Goal: Task Accomplishment & Management: Complete application form

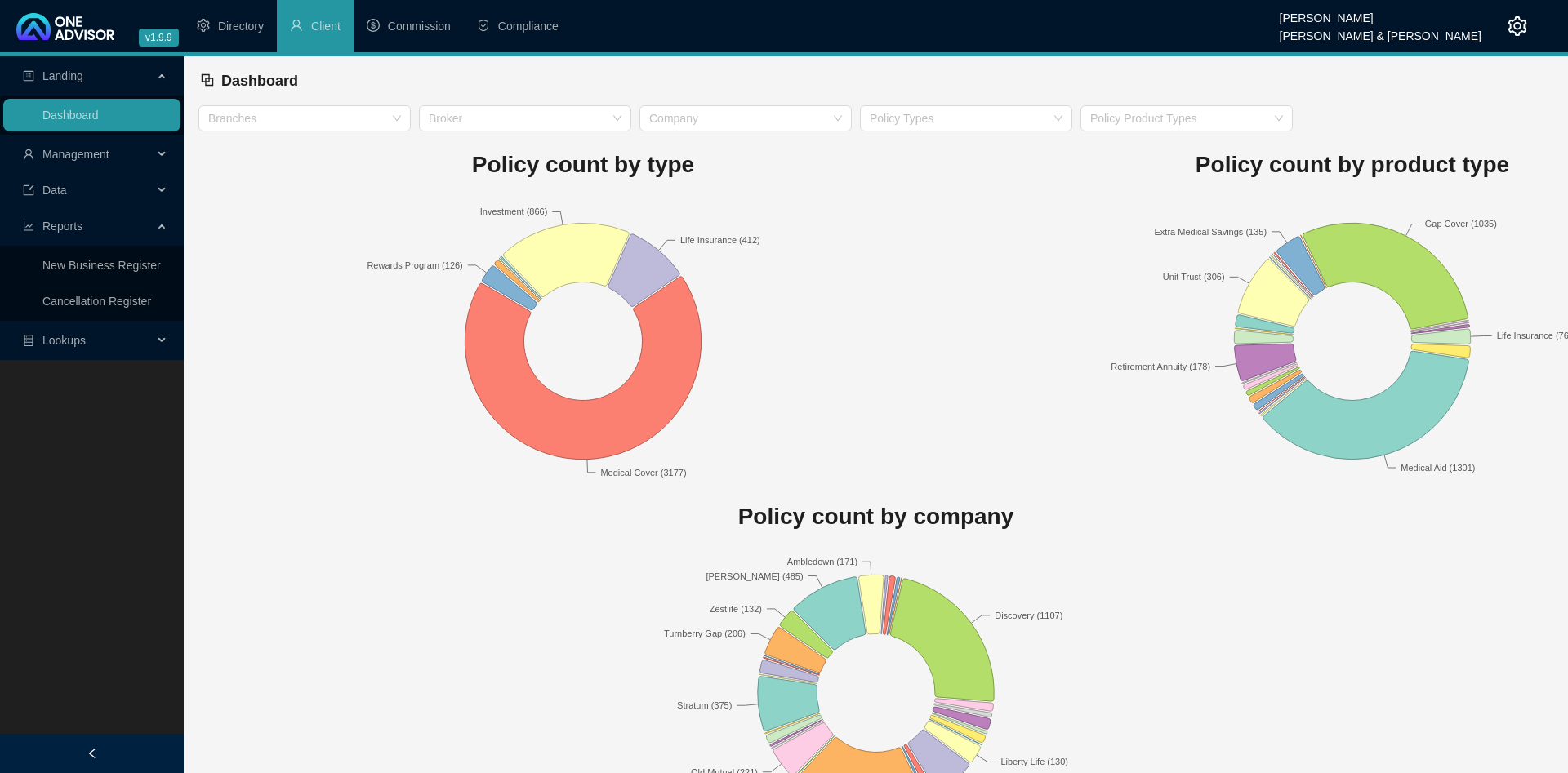
click at [81, 154] on span "Management" at bounding box center [76, 154] width 67 height 13
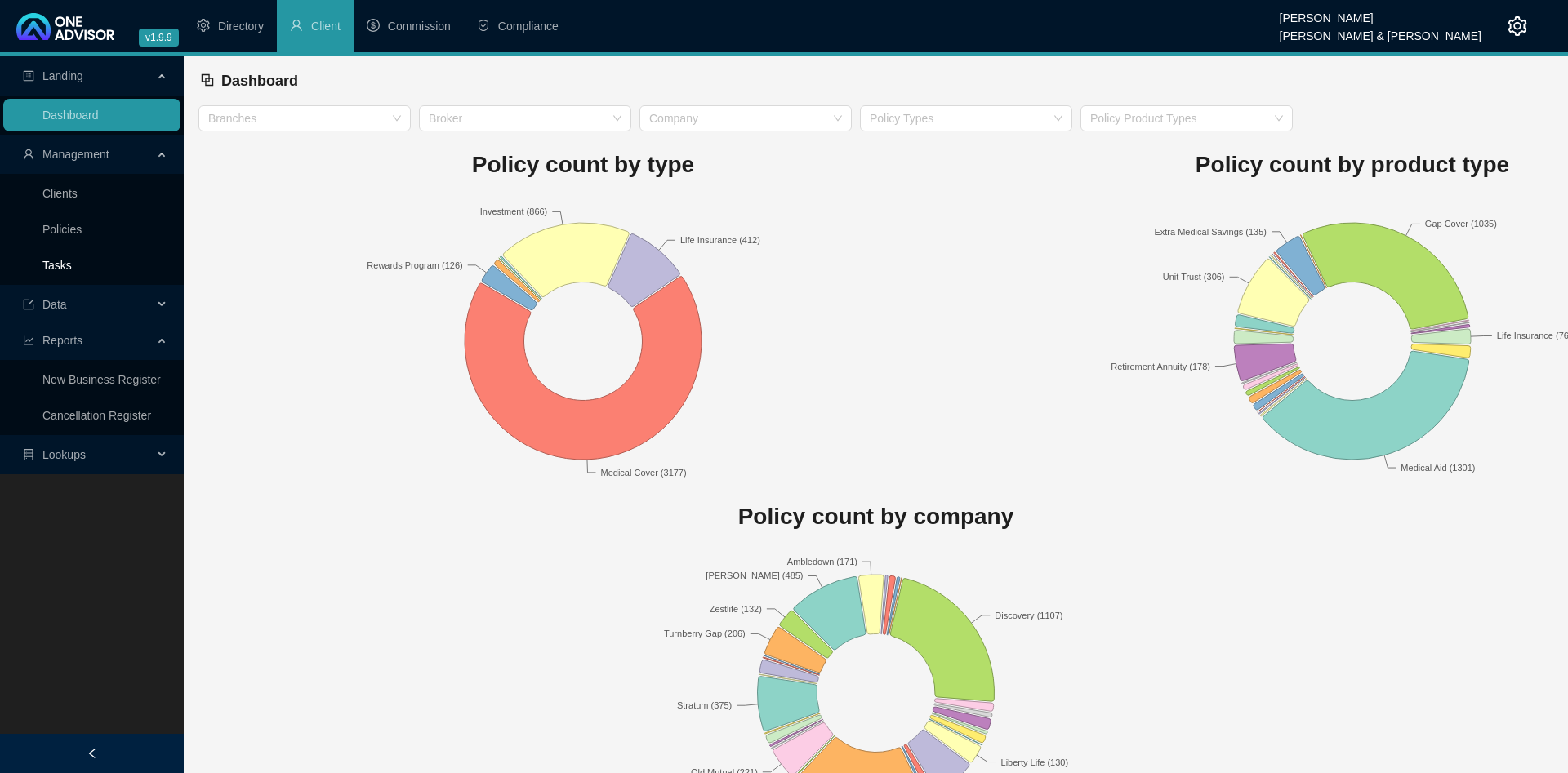
click at [72, 259] on link "Tasks" at bounding box center [57, 264] width 29 height 13
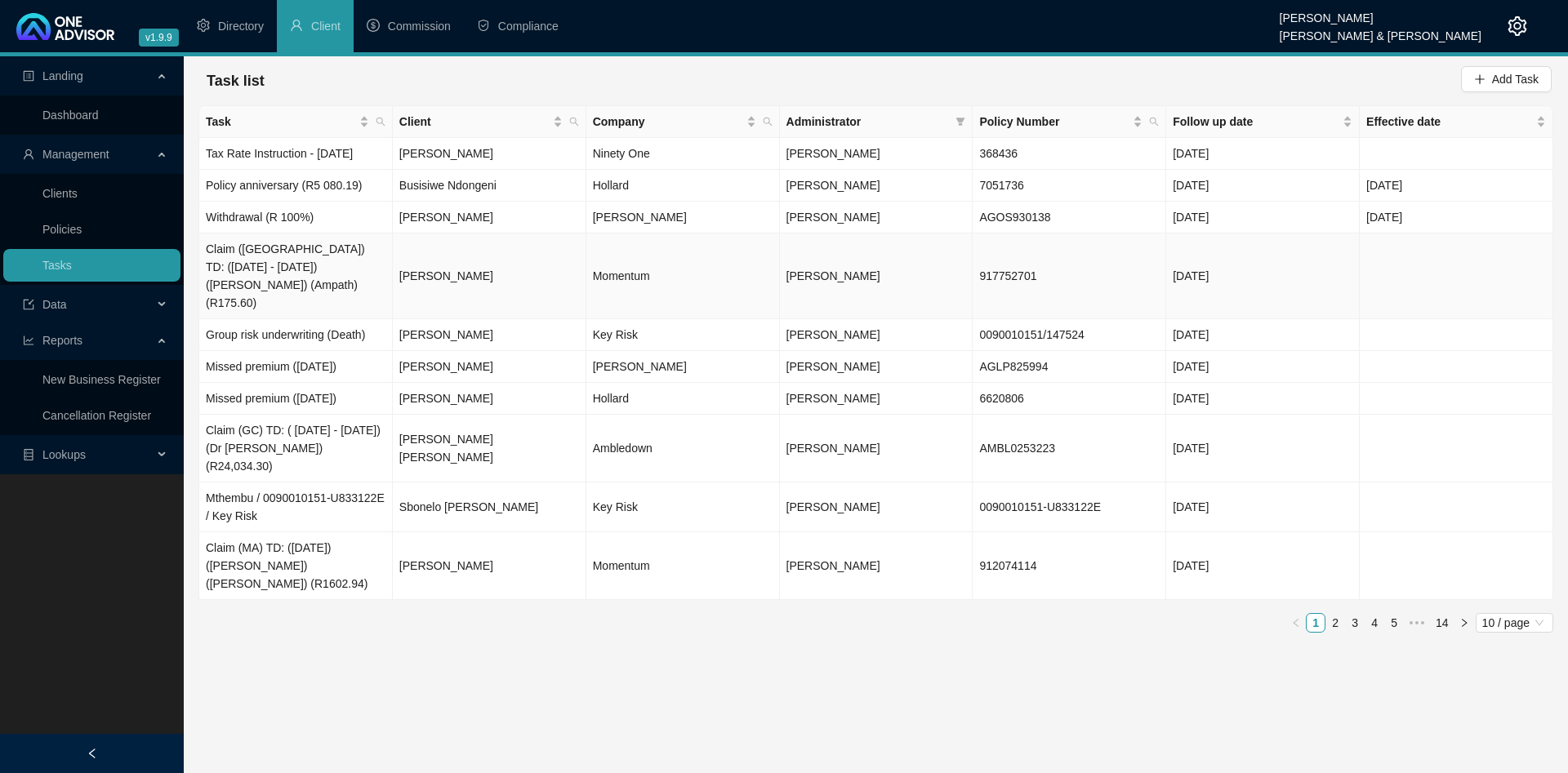
click at [496, 254] on td "[PERSON_NAME]" at bounding box center [489, 276] width 194 height 85
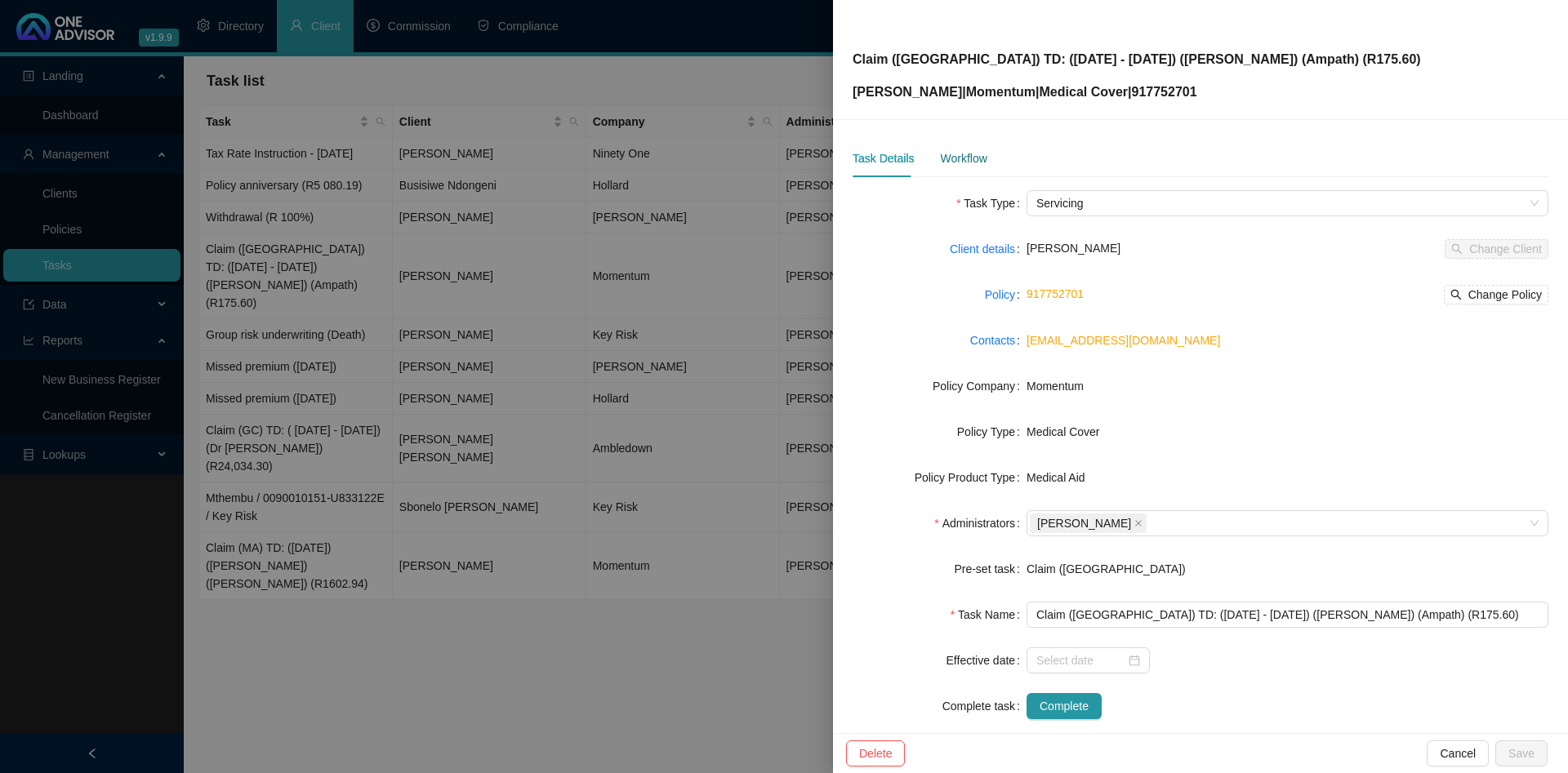
click at [954, 157] on div "Workflow" at bounding box center [963, 158] width 47 height 18
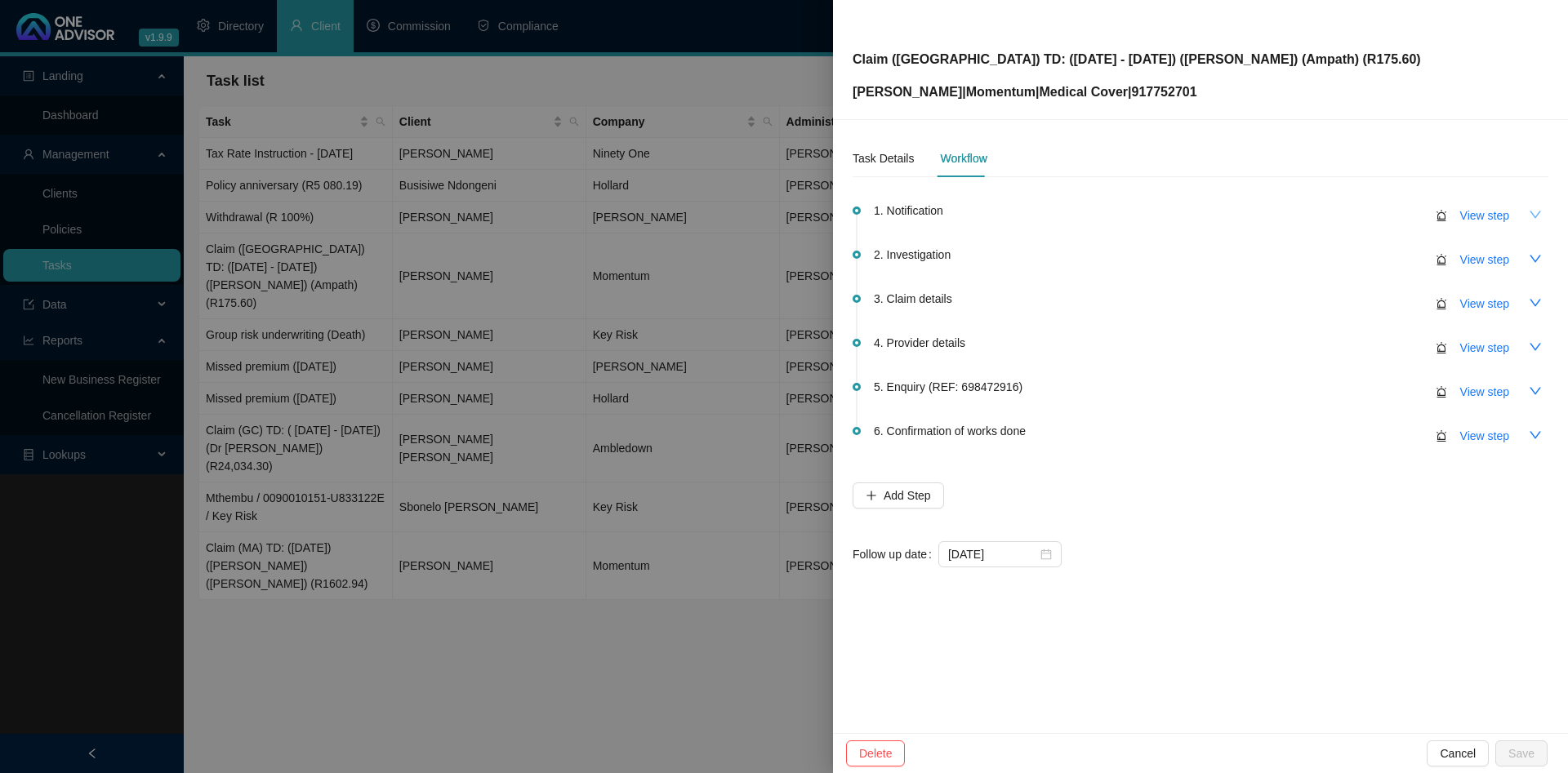
click at [1536, 210] on icon "down" at bounding box center [1535, 214] width 13 height 13
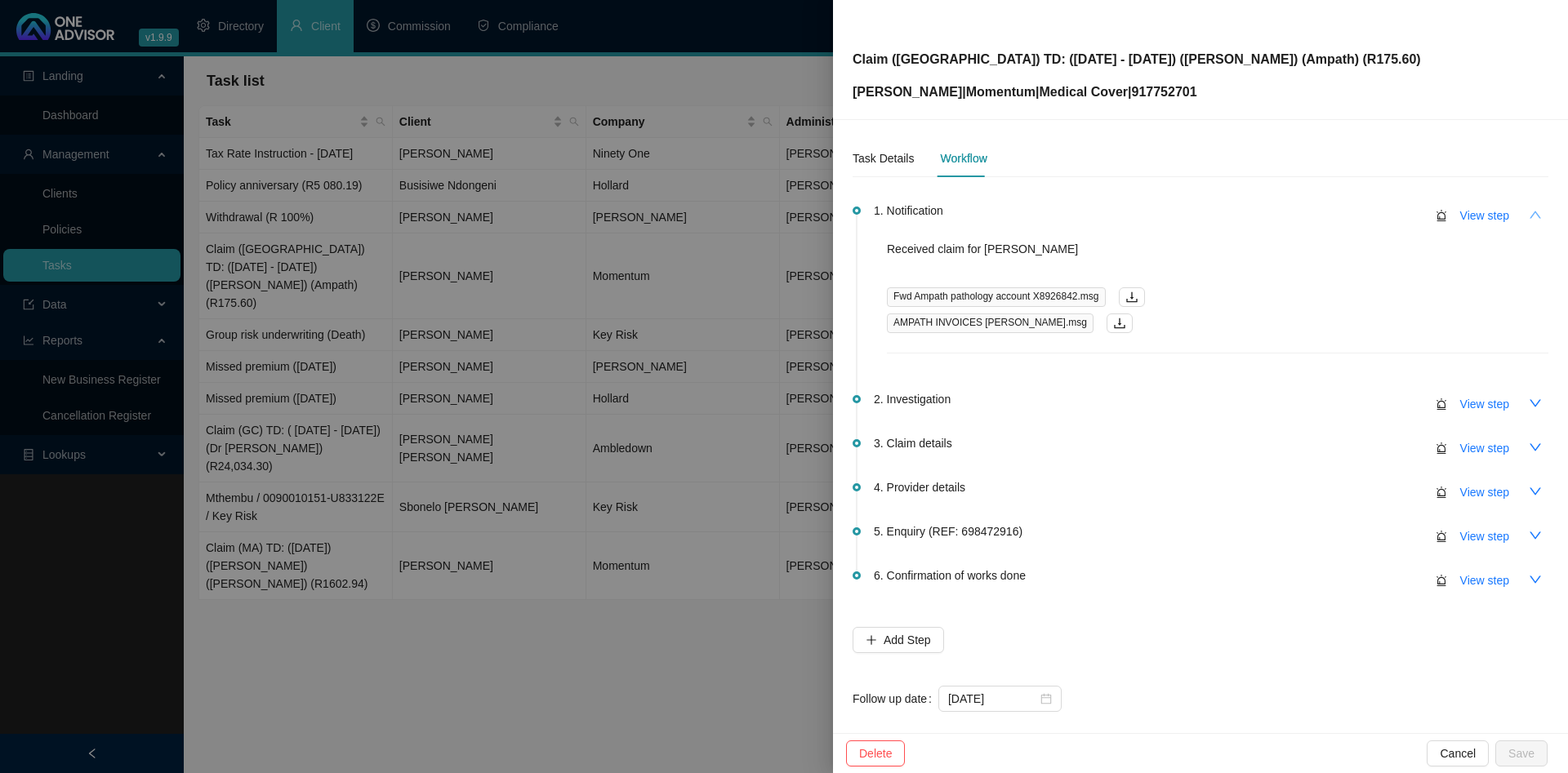
click at [1536, 210] on icon "up" at bounding box center [1535, 214] width 13 height 13
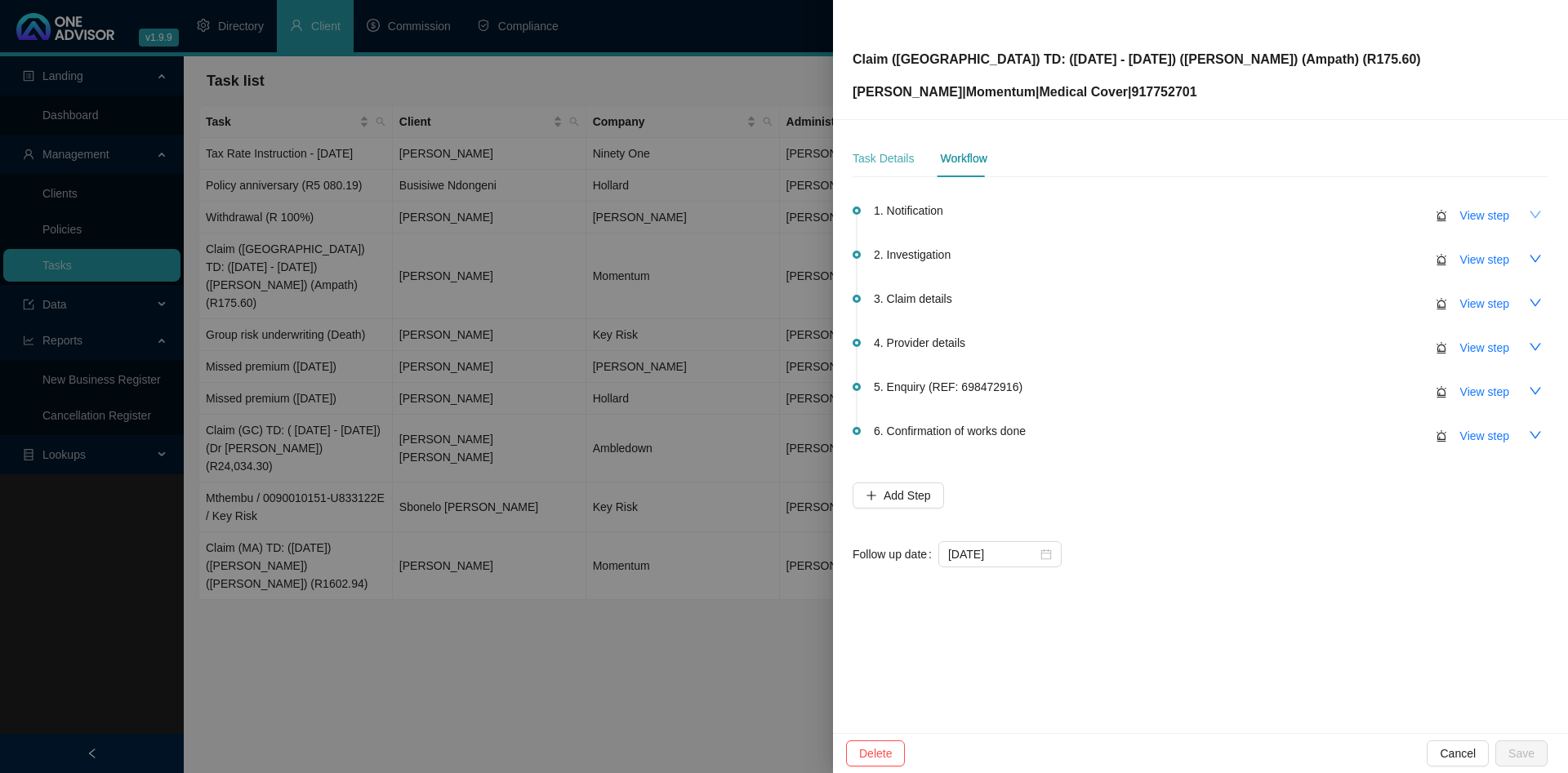
click at [882, 169] on div "Task Details" at bounding box center [883, 158] width 61 height 38
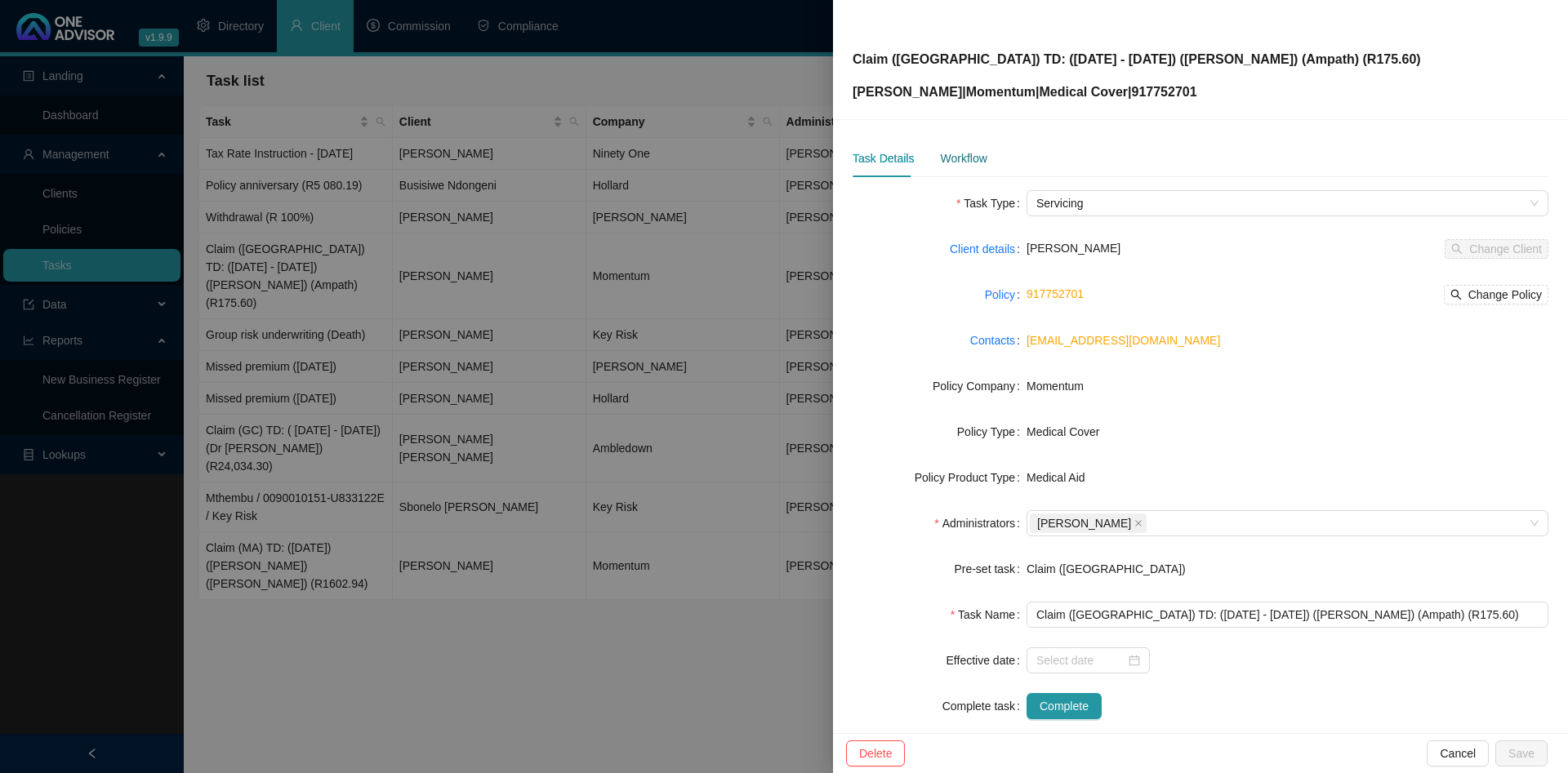
click at [970, 157] on div "Workflow" at bounding box center [963, 158] width 47 height 18
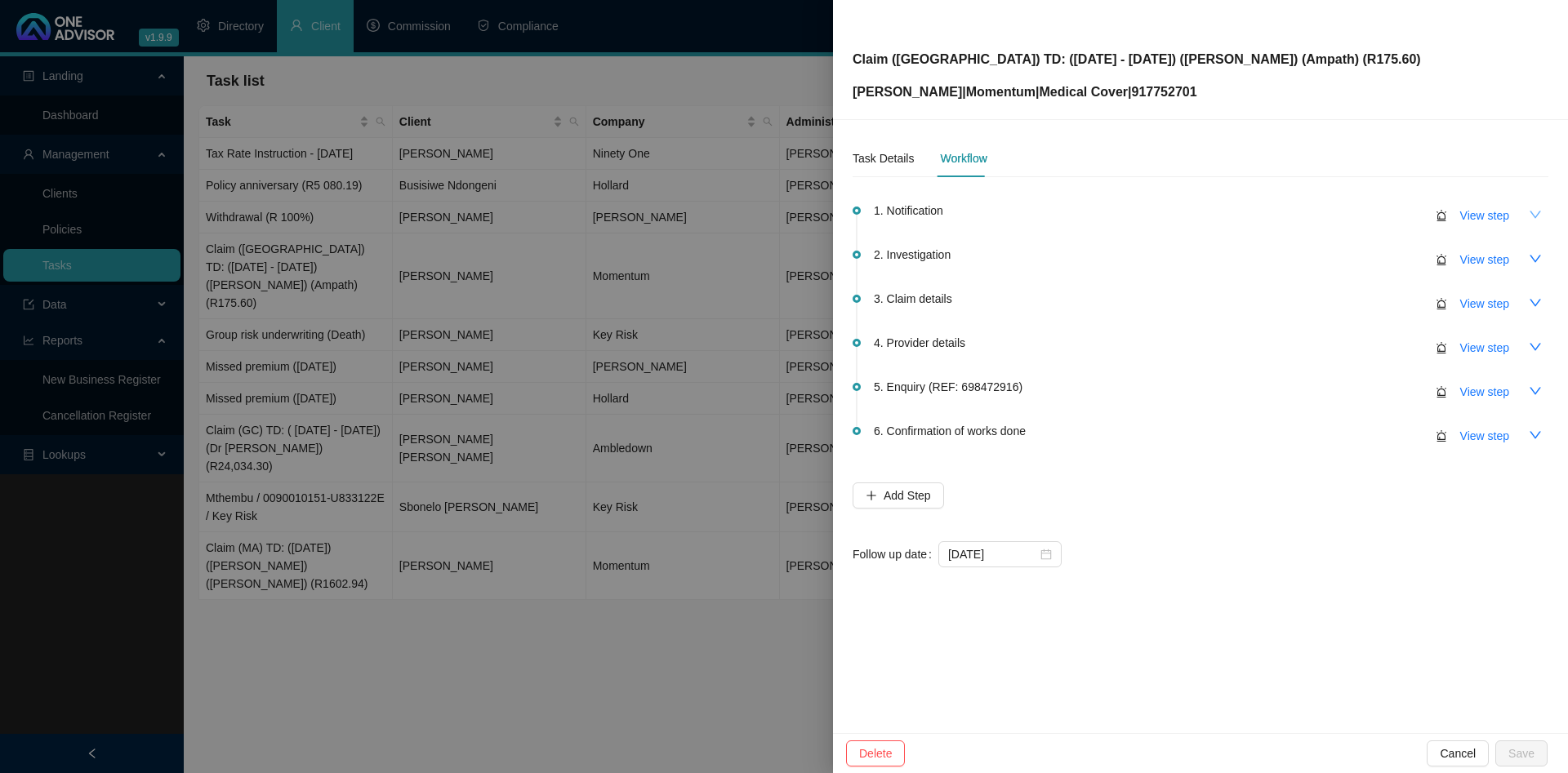
click at [1531, 215] on icon "down" at bounding box center [1535, 214] width 13 height 13
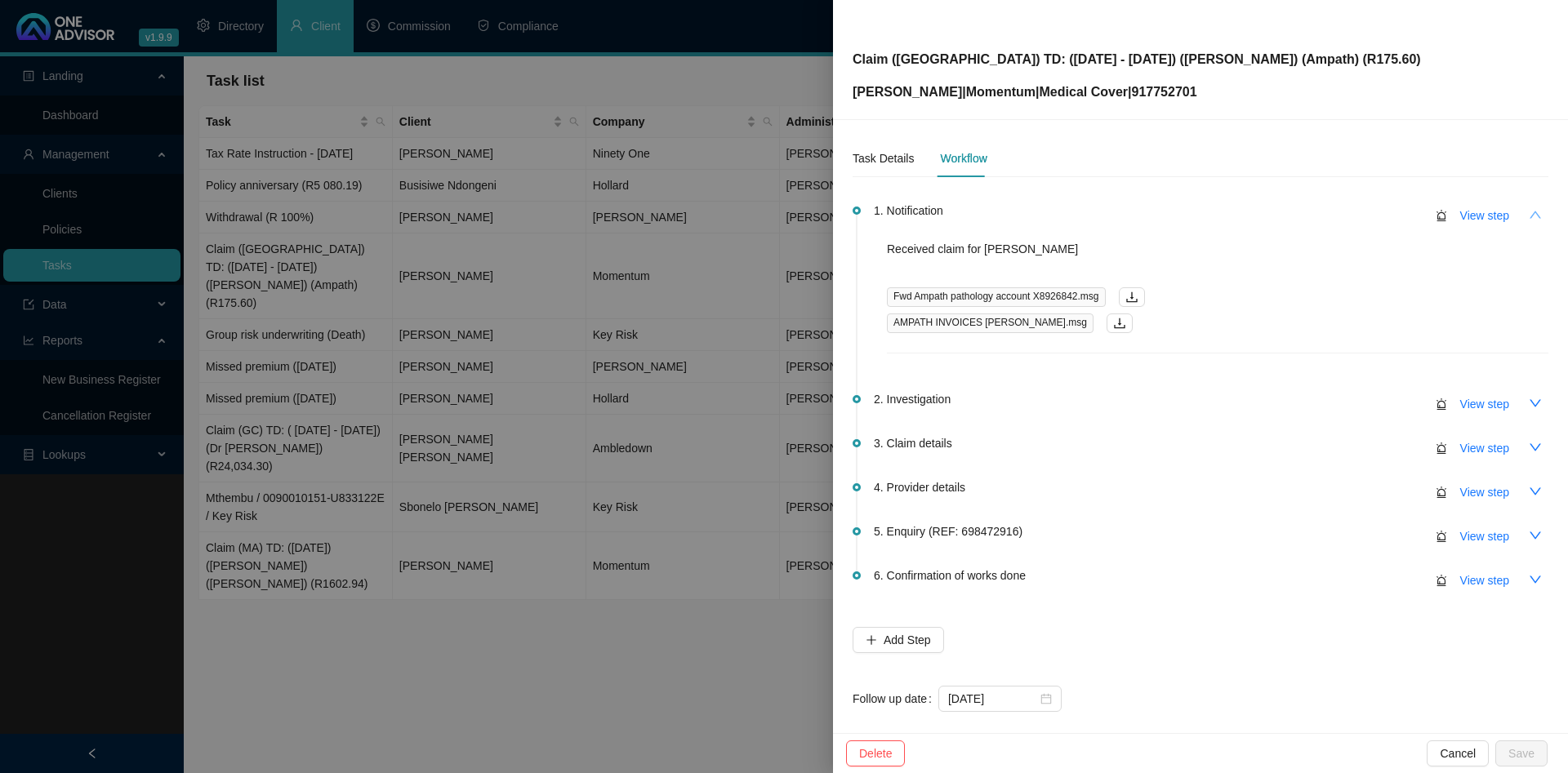
click at [1531, 215] on icon "up" at bounding box center [1535, 214] width 13 height 13
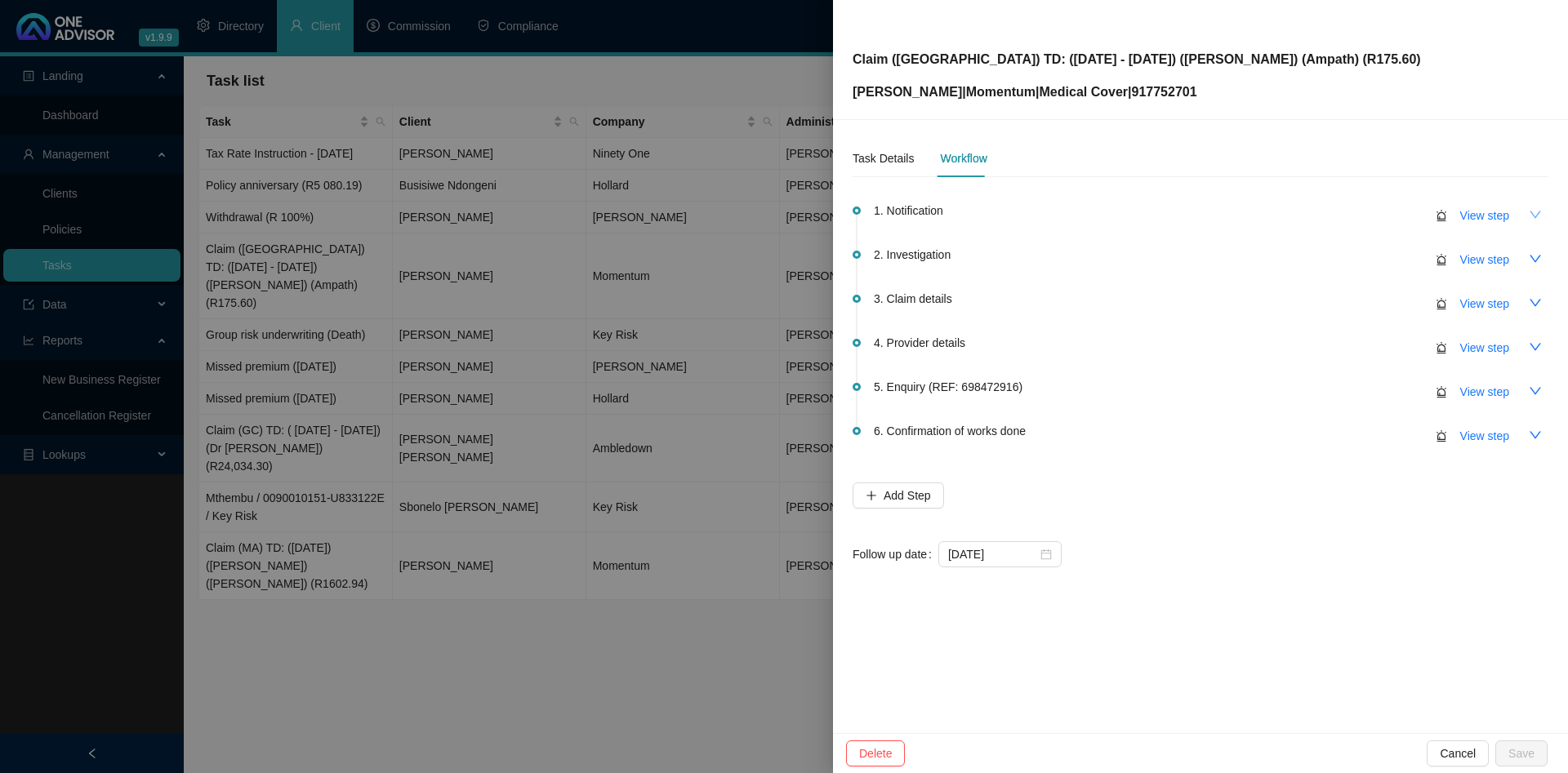
click at [596, 268] on div at bounding box center [784, 386] width 1568 height 773
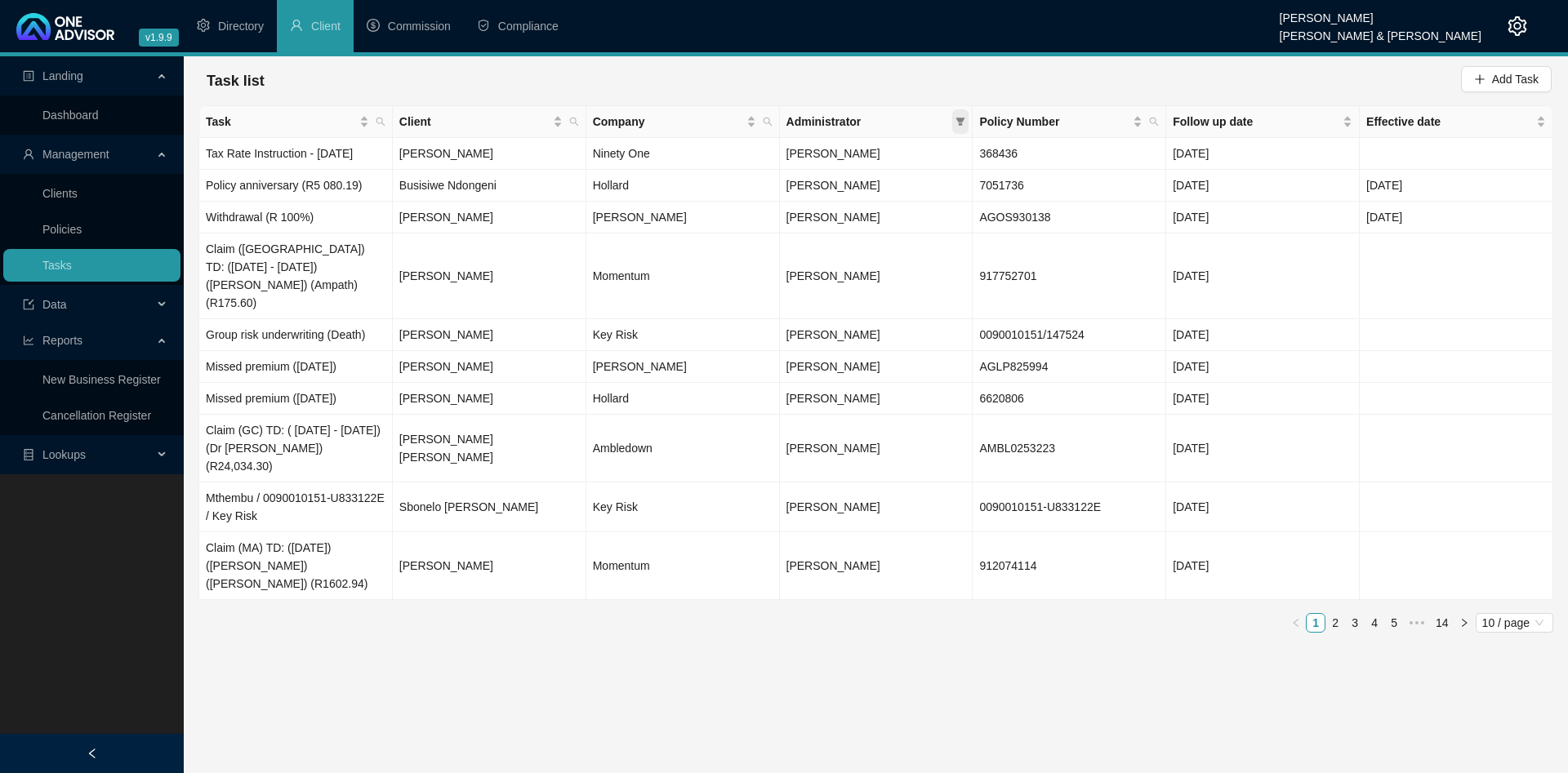
click at [963, 122] on icon "filter" at bounding box center [960, 122] width 10 height 10
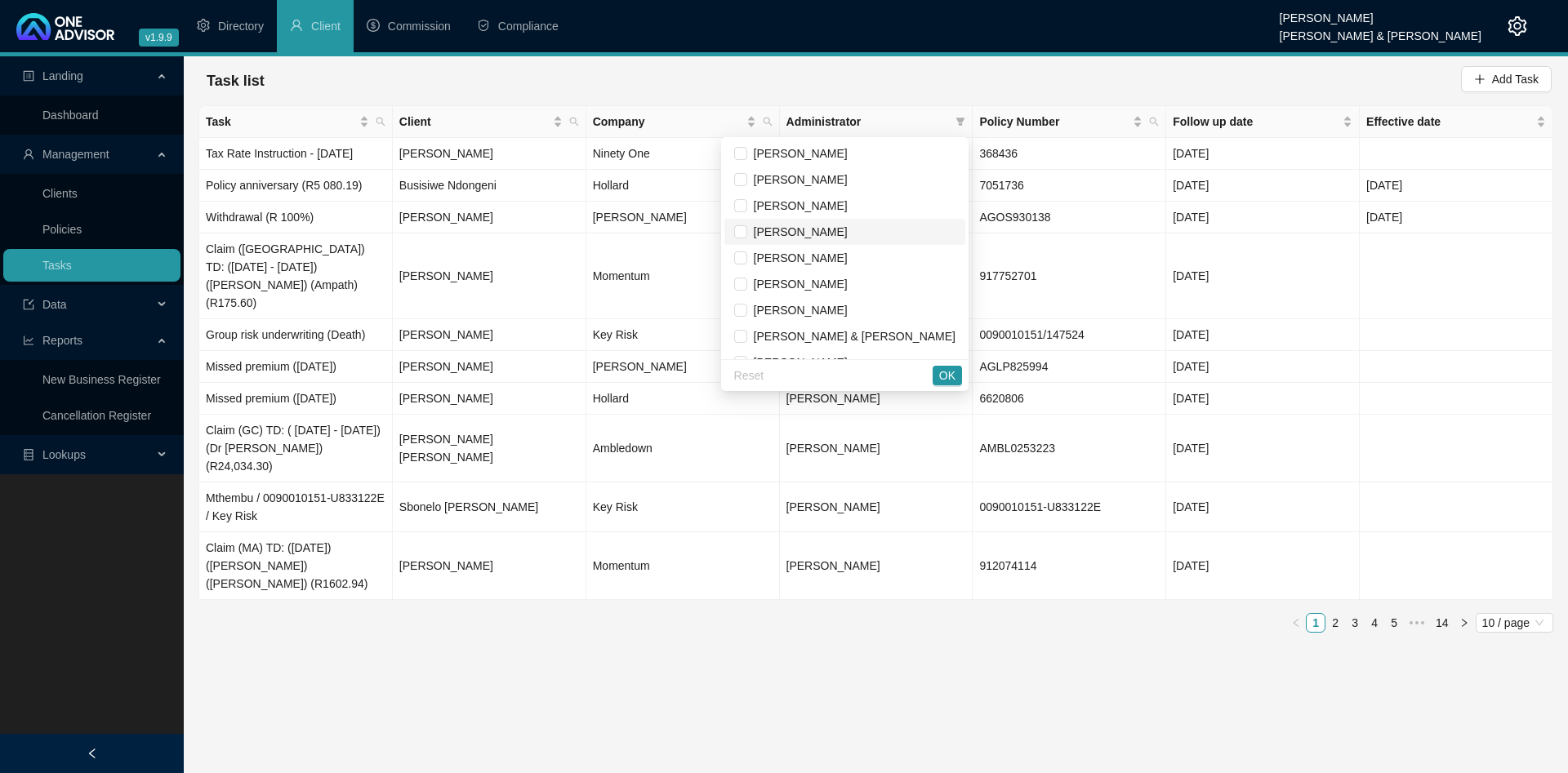
scroll to position [93, 0]
click at [850, 48] on ul "Directory Client Commission Compliance" at bounding box center [732, 26] width 1096 height 52
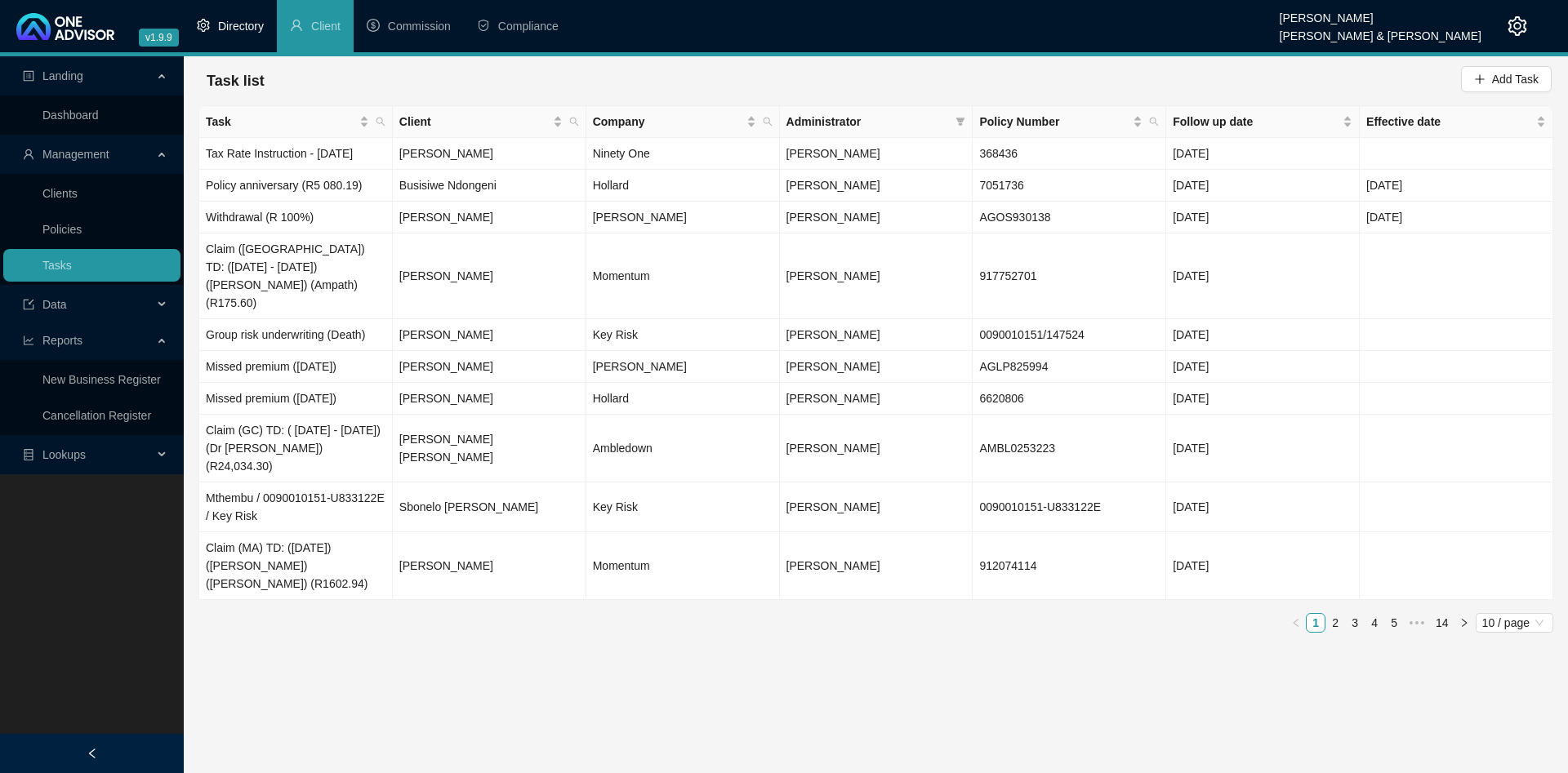
click at [238, 26] on span "Directory" at bounding box center [240, 25] width 46 height 13
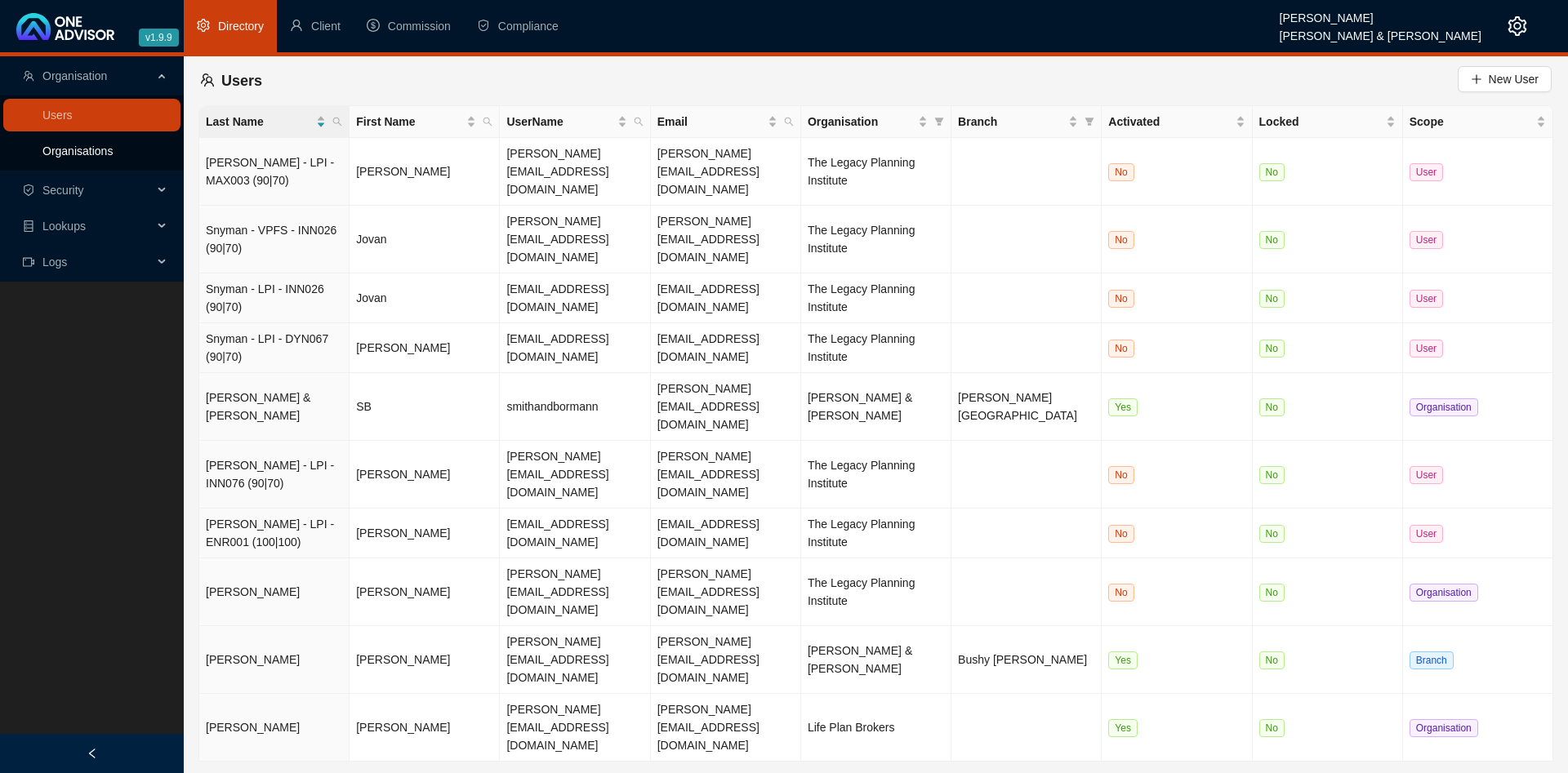
click at [88, 144] on link "Organisations" at bounding box center [78, 150] width 70 height 13
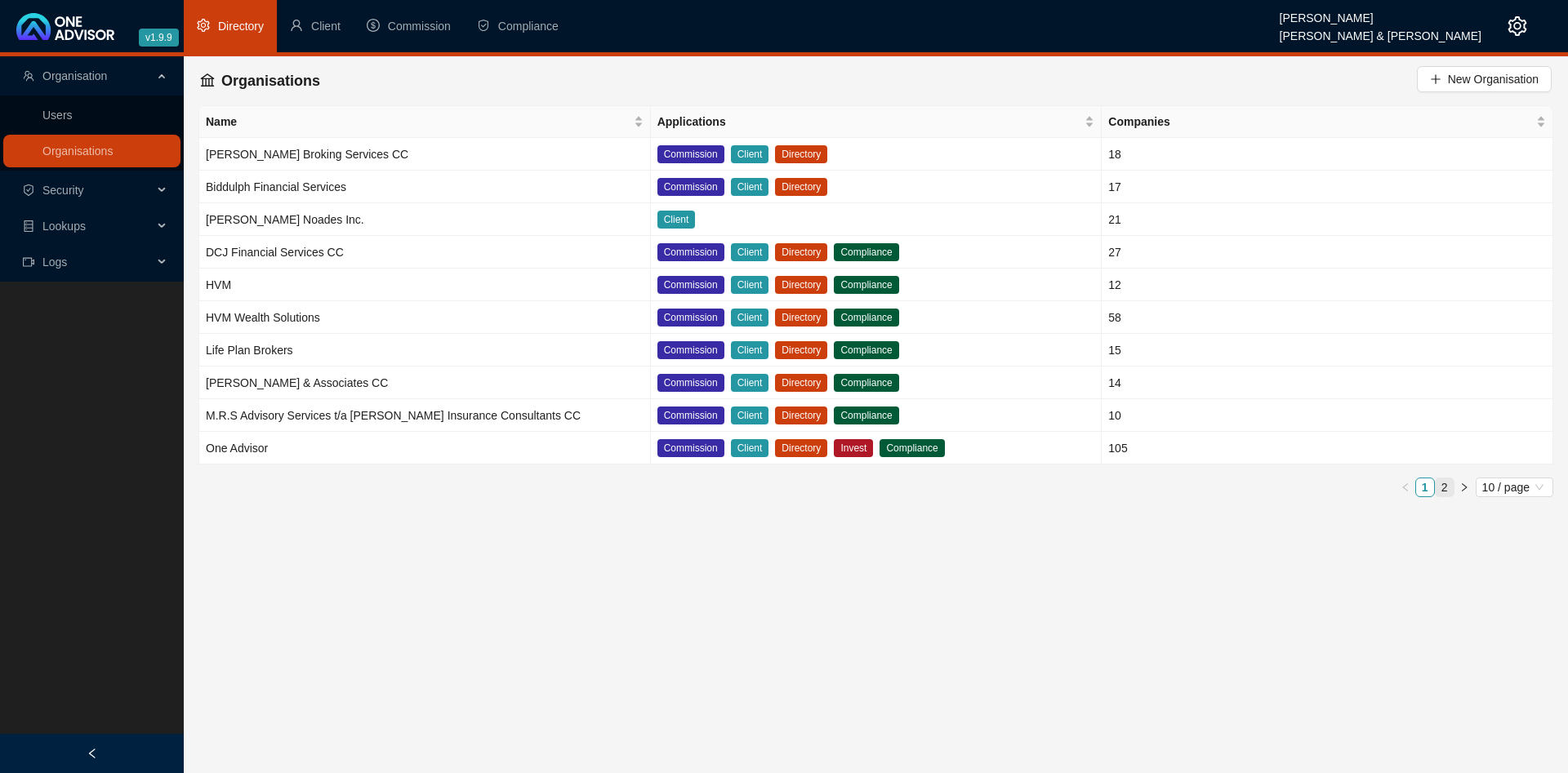
click at [1451, 489] on link "2" at bounding box center [1445, 487] width 18 height 18
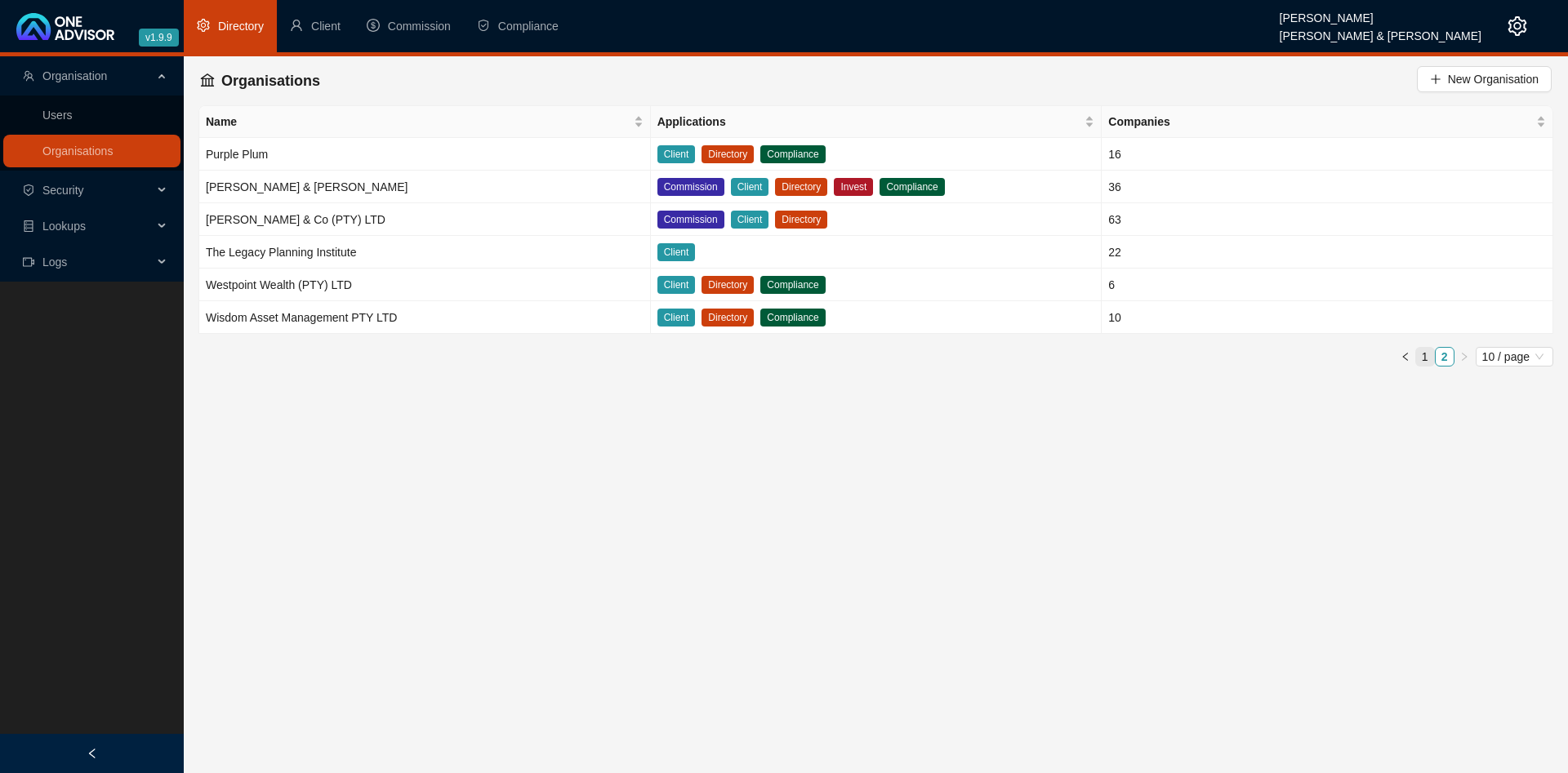
click at [1420, 357] on link "1" at bounding box center [1425, 356] width 18 height 18
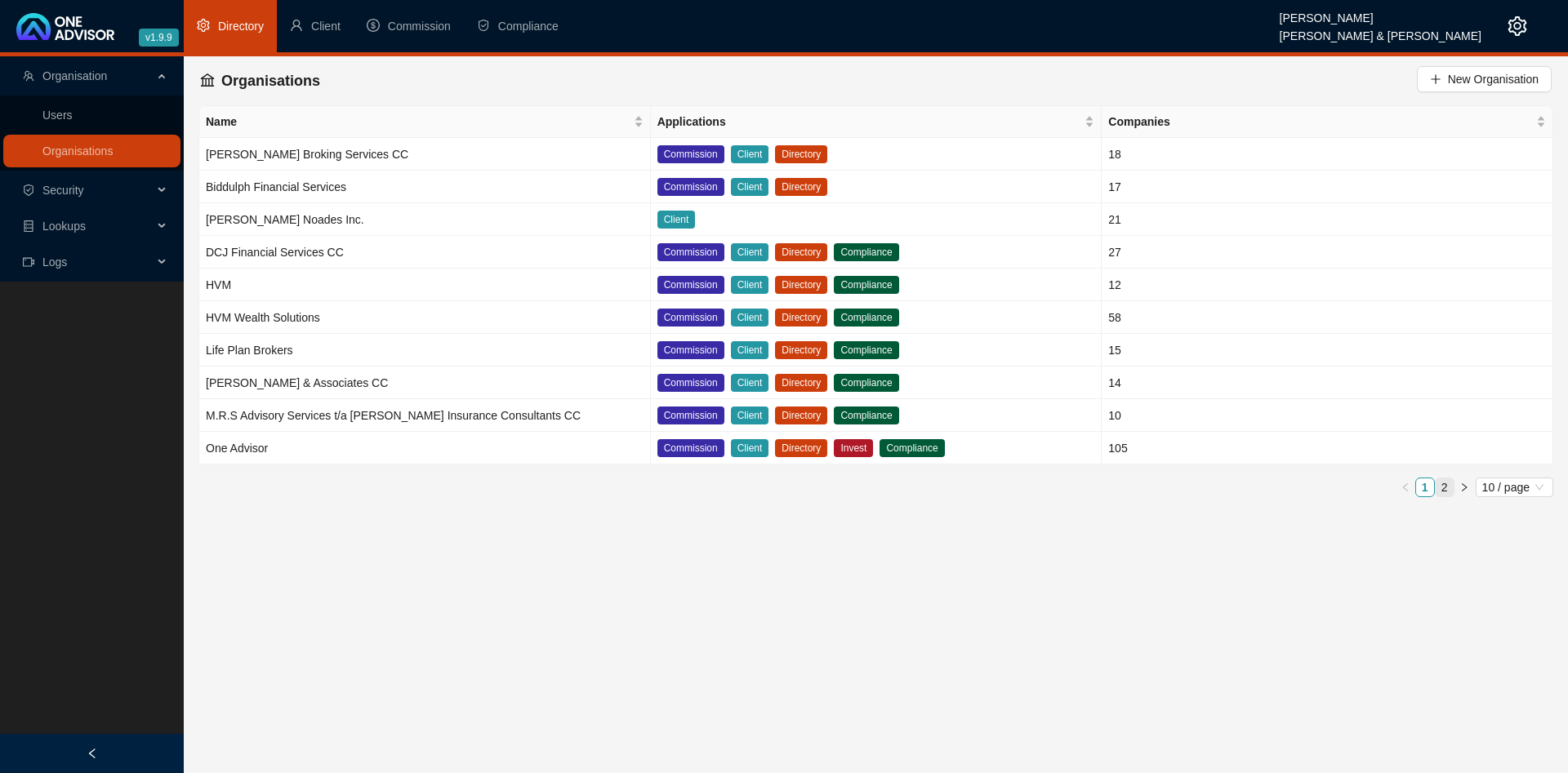
click at [1447, 484] on link "2" at bounding box center [1445, 487] width 18 height 18
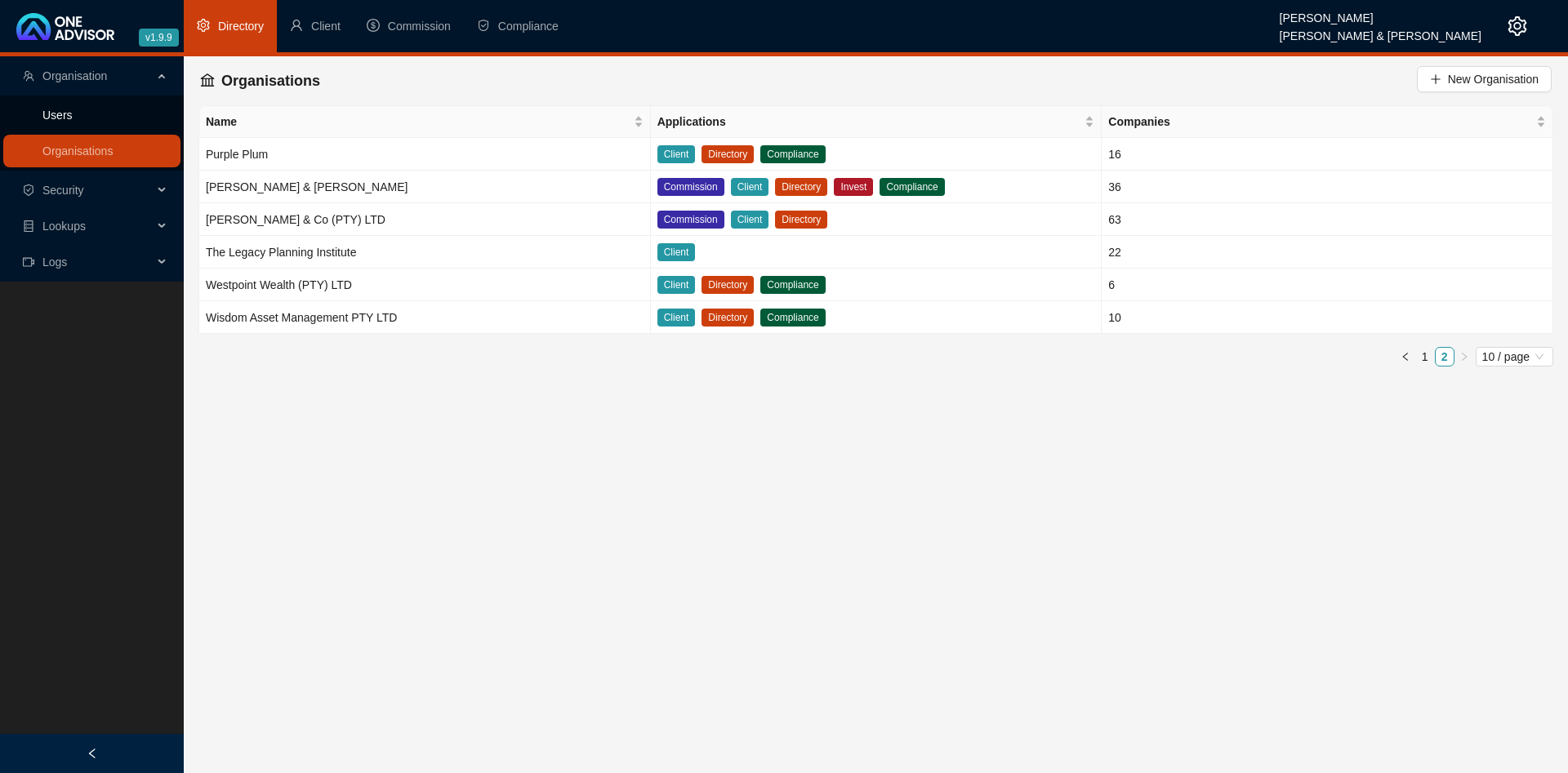
click at [65, 115] on link "Users" at bounding box center [57, 114] width 30 height 13
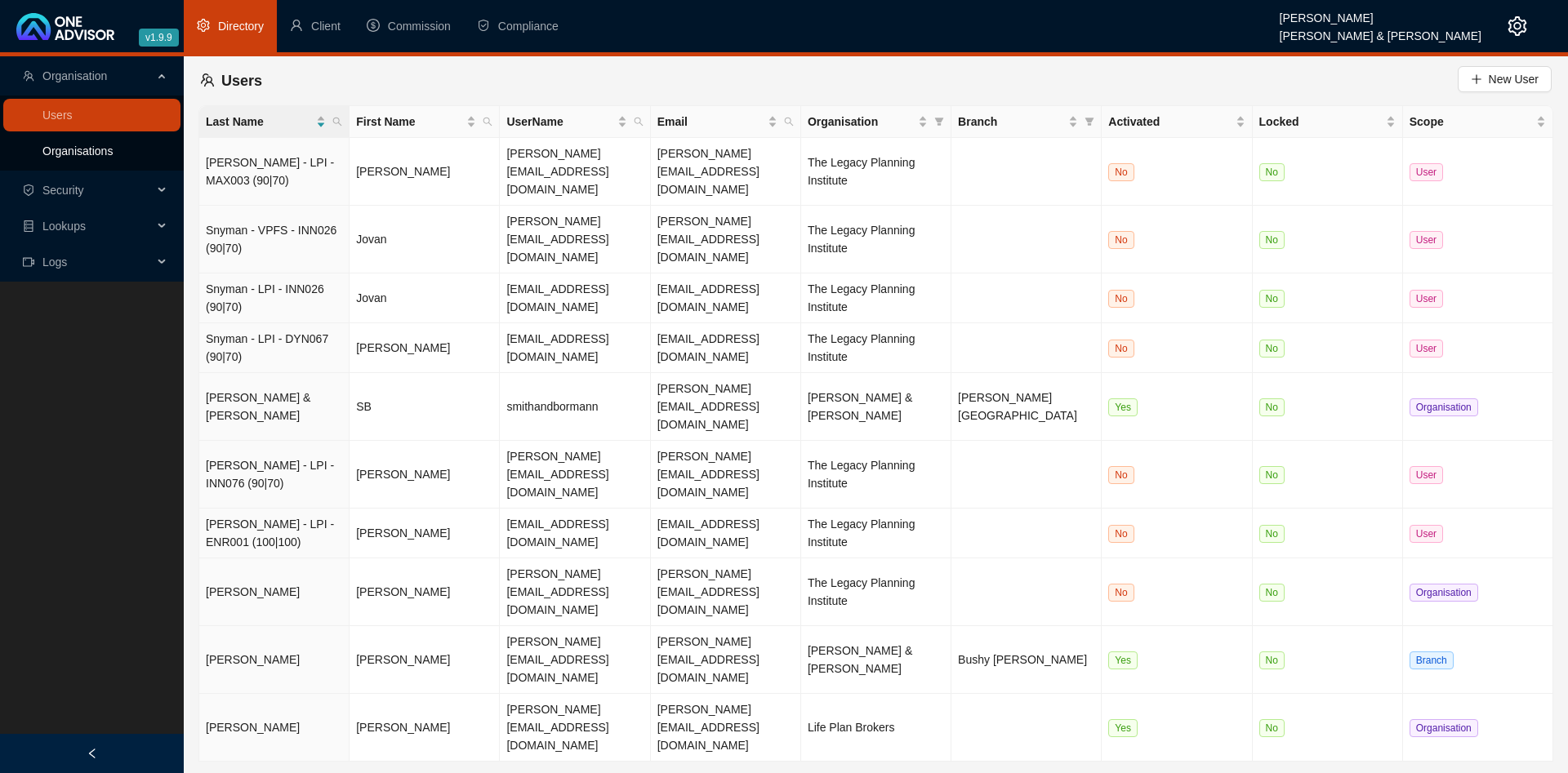
click at [78, 151] on link "Organisations" at bounding box center [78, 150] width 70 height 13
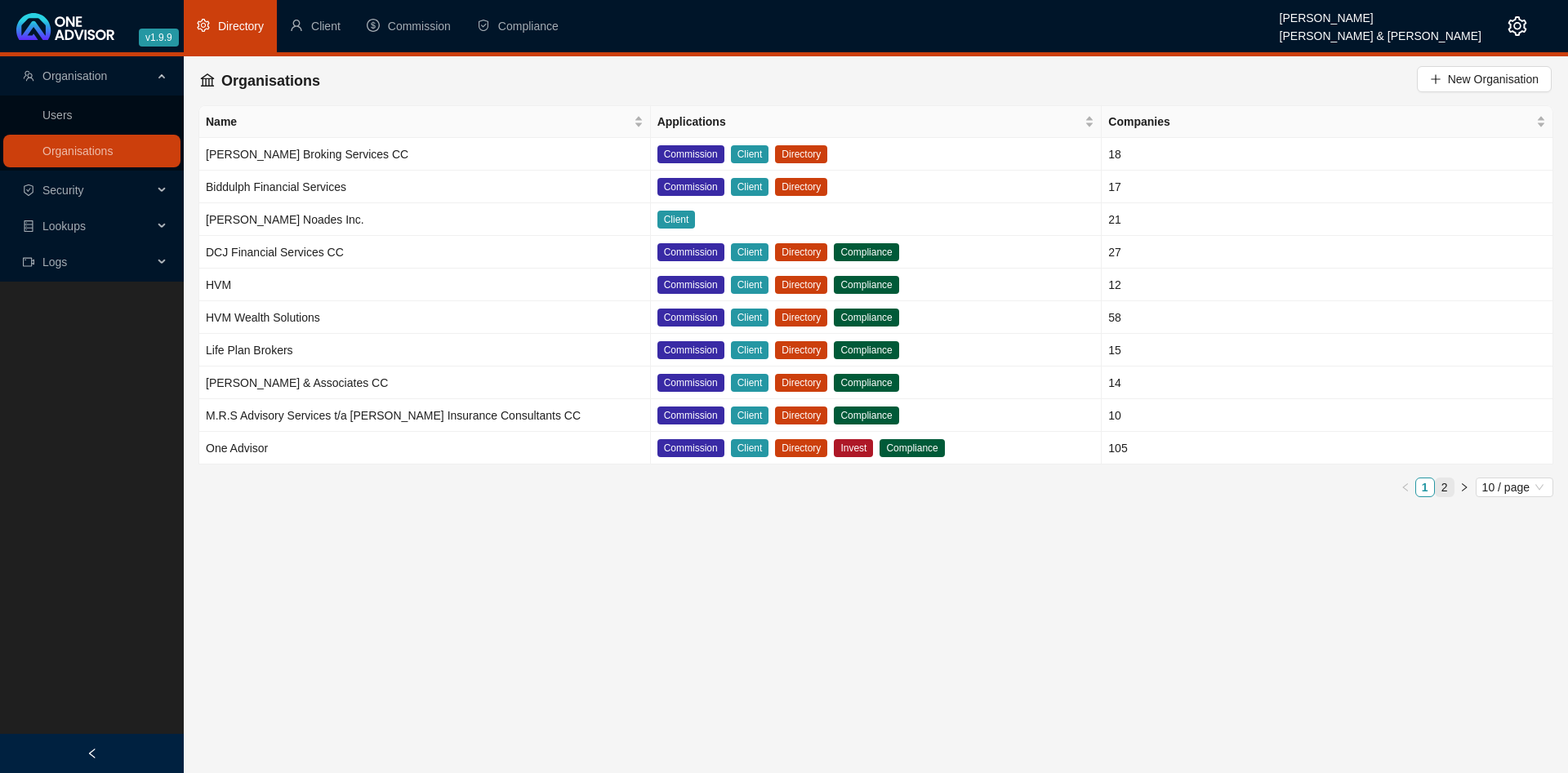
click at [1444, 485] on link "2" at bounding box center [1445, 487] width 18 height 18
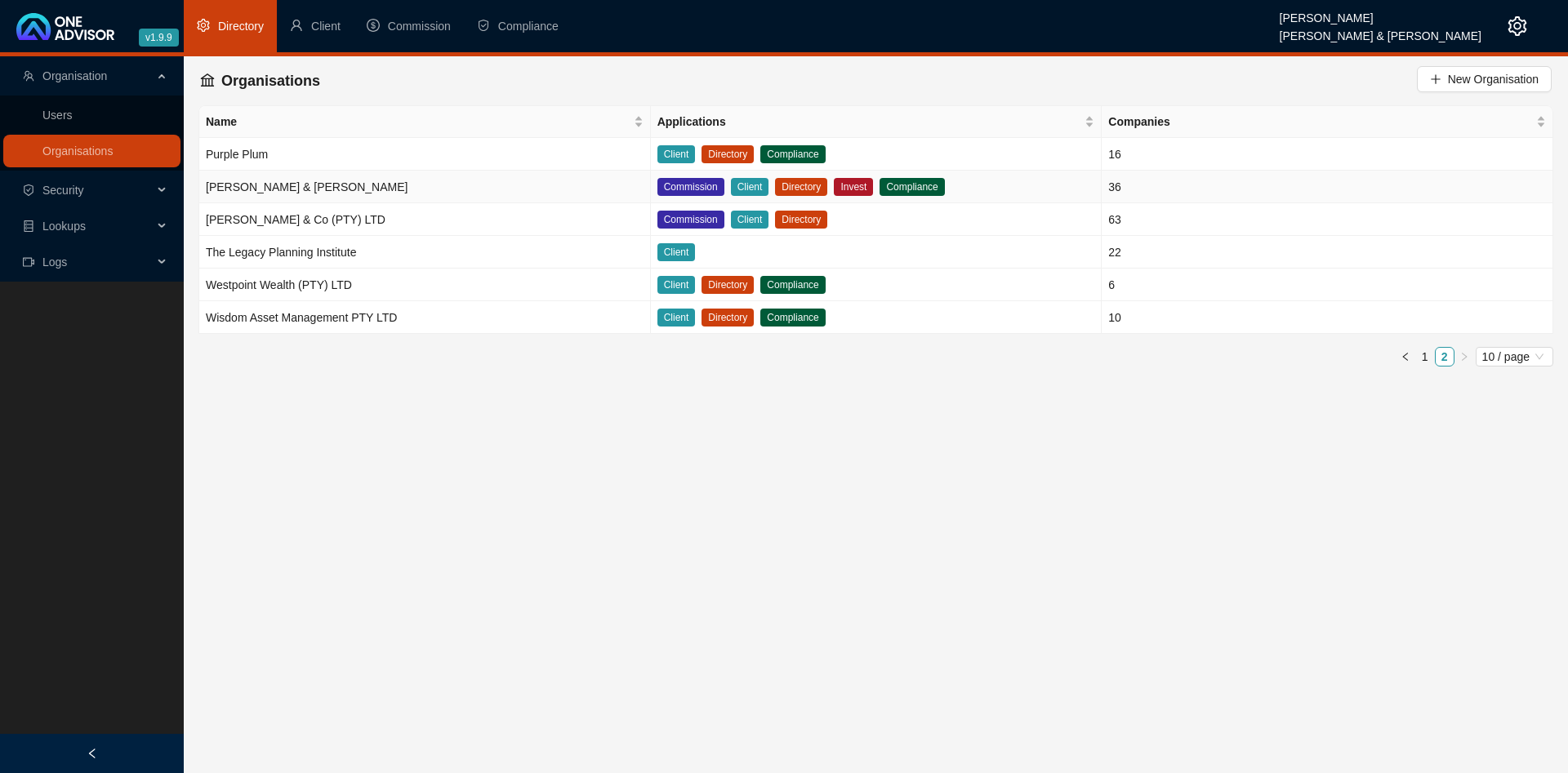
click at [344, 183] on td "[PERSON_NAME] & [PERSON_NAME]" at bounding box center [425, 187] width 452 height 33
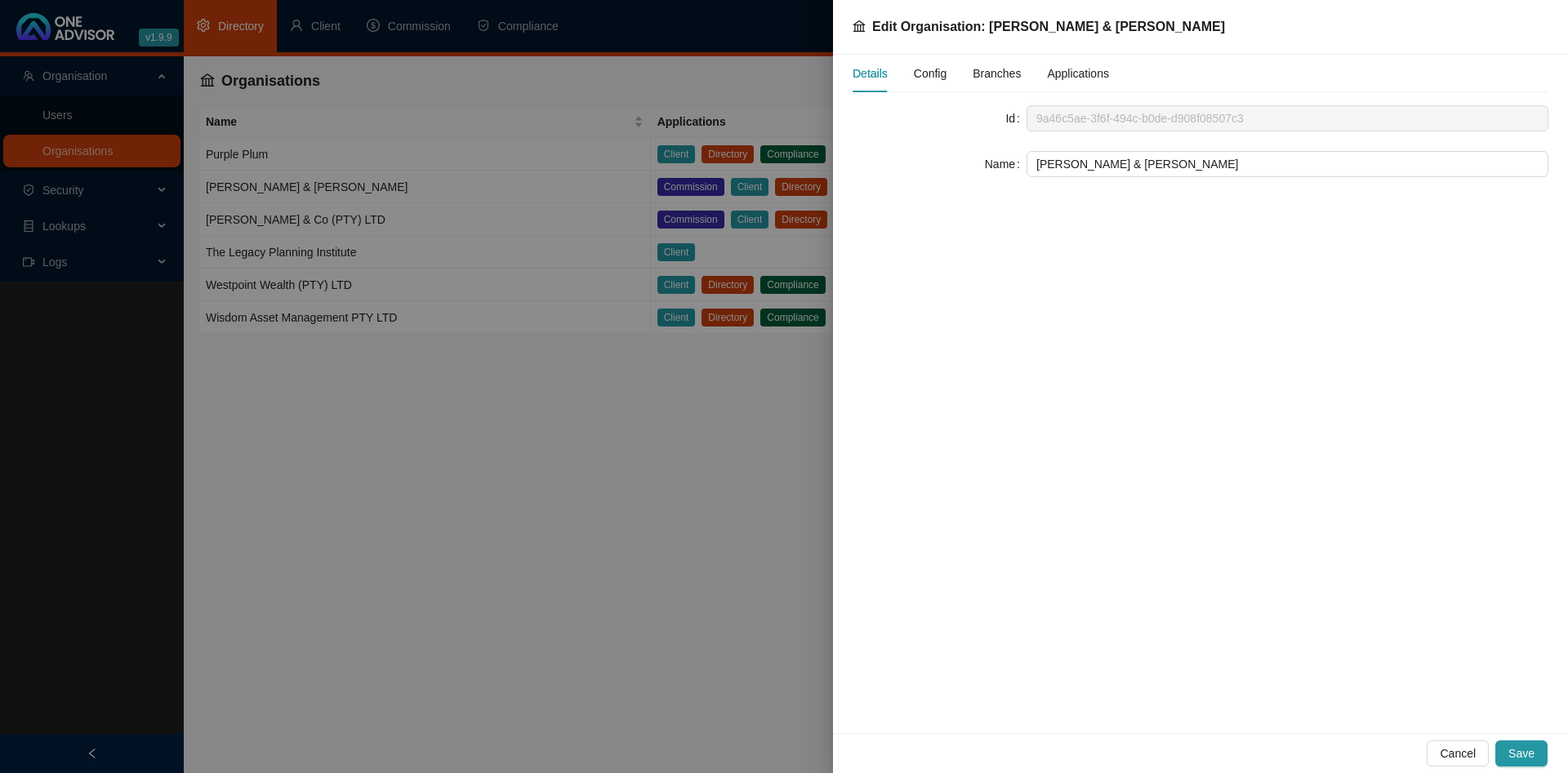
click at [929, 79] on span "Config" at bounding box center [930, 74] width 33 height 12
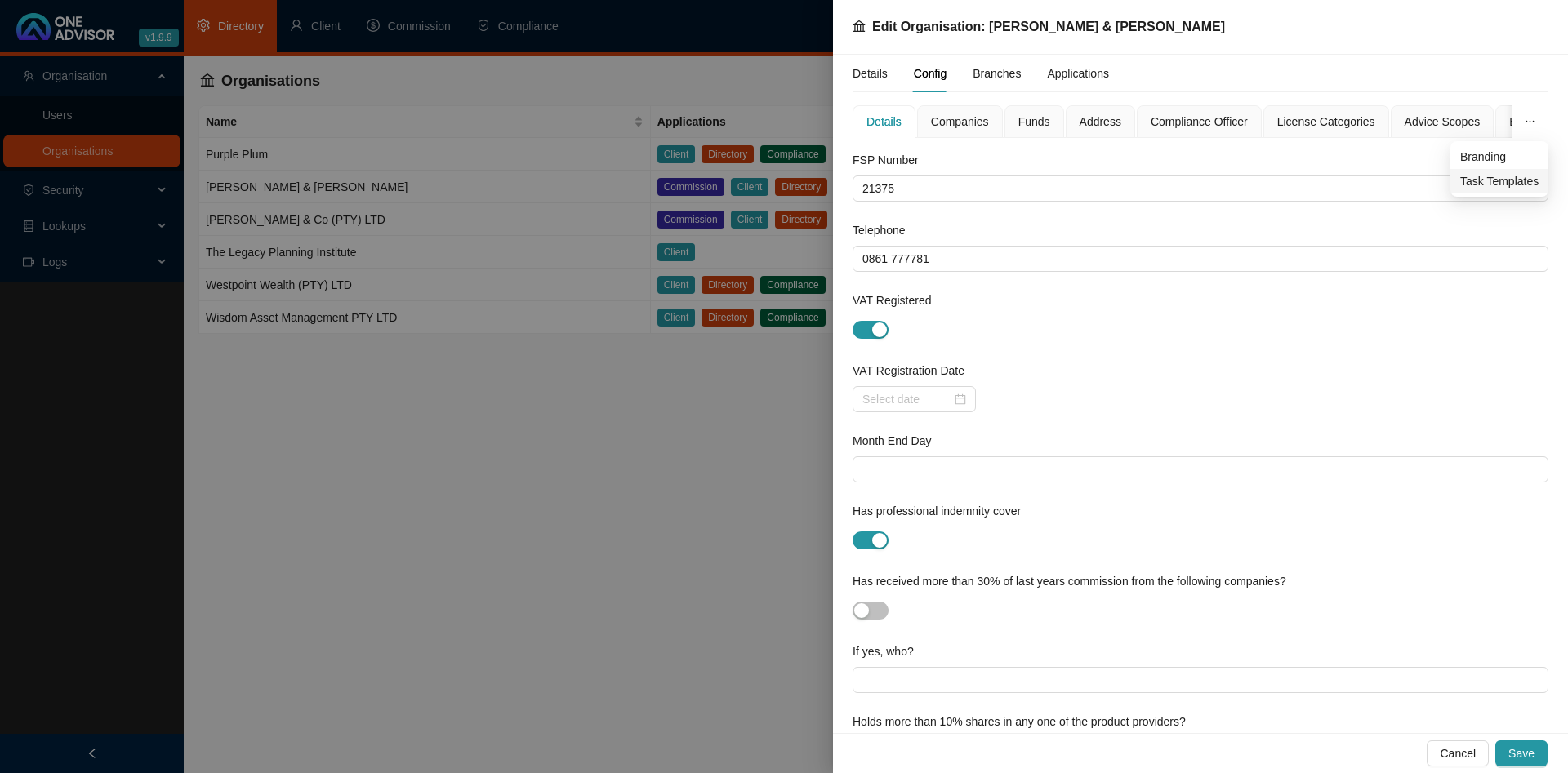
click at [1497, 183] on span "Task Templates" at bounding box center [1499, 181] width 78 height 18
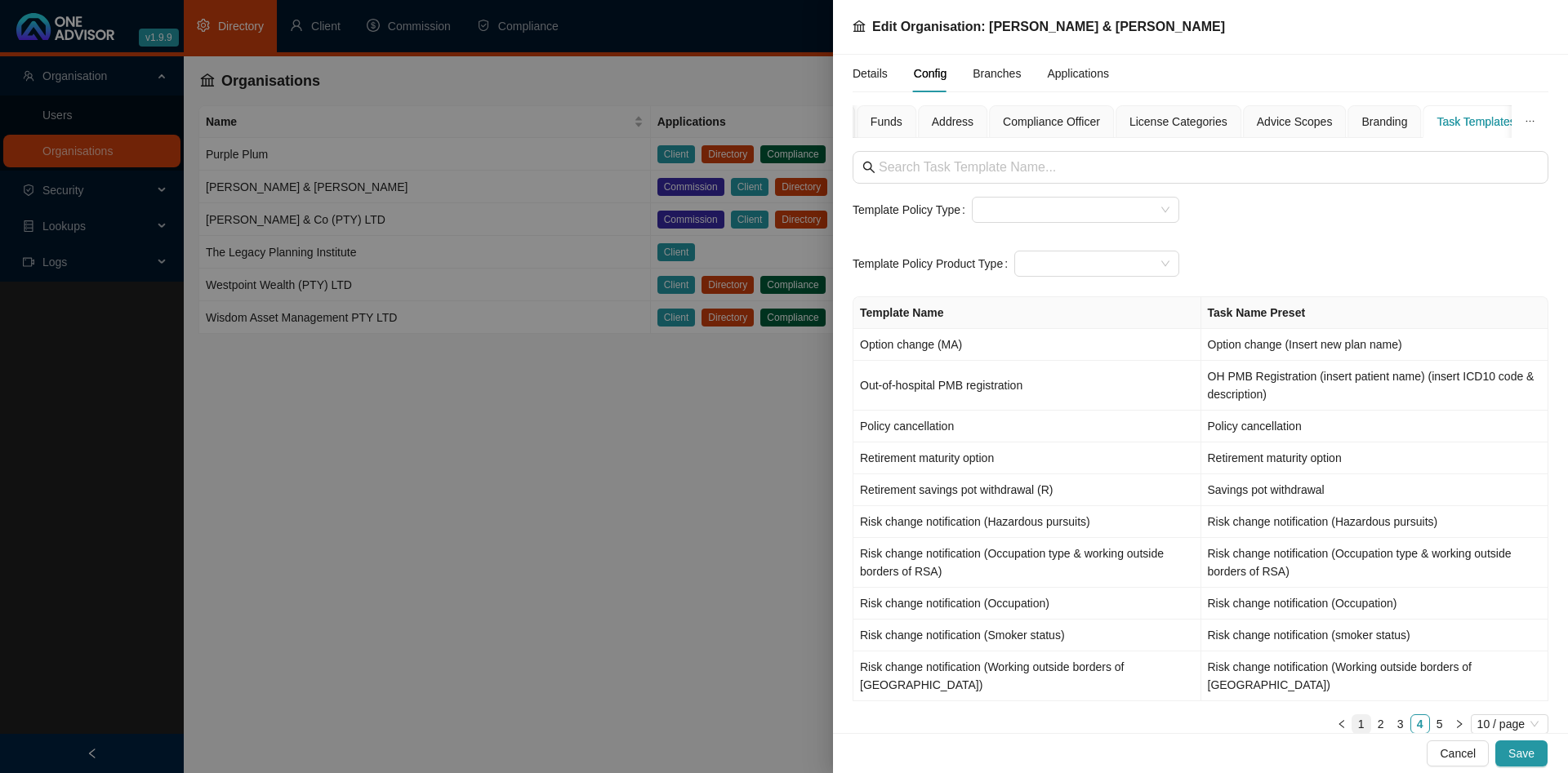
click at [1362, 715] on link "1" at bounding box center [1362, 724] width 18 height 18
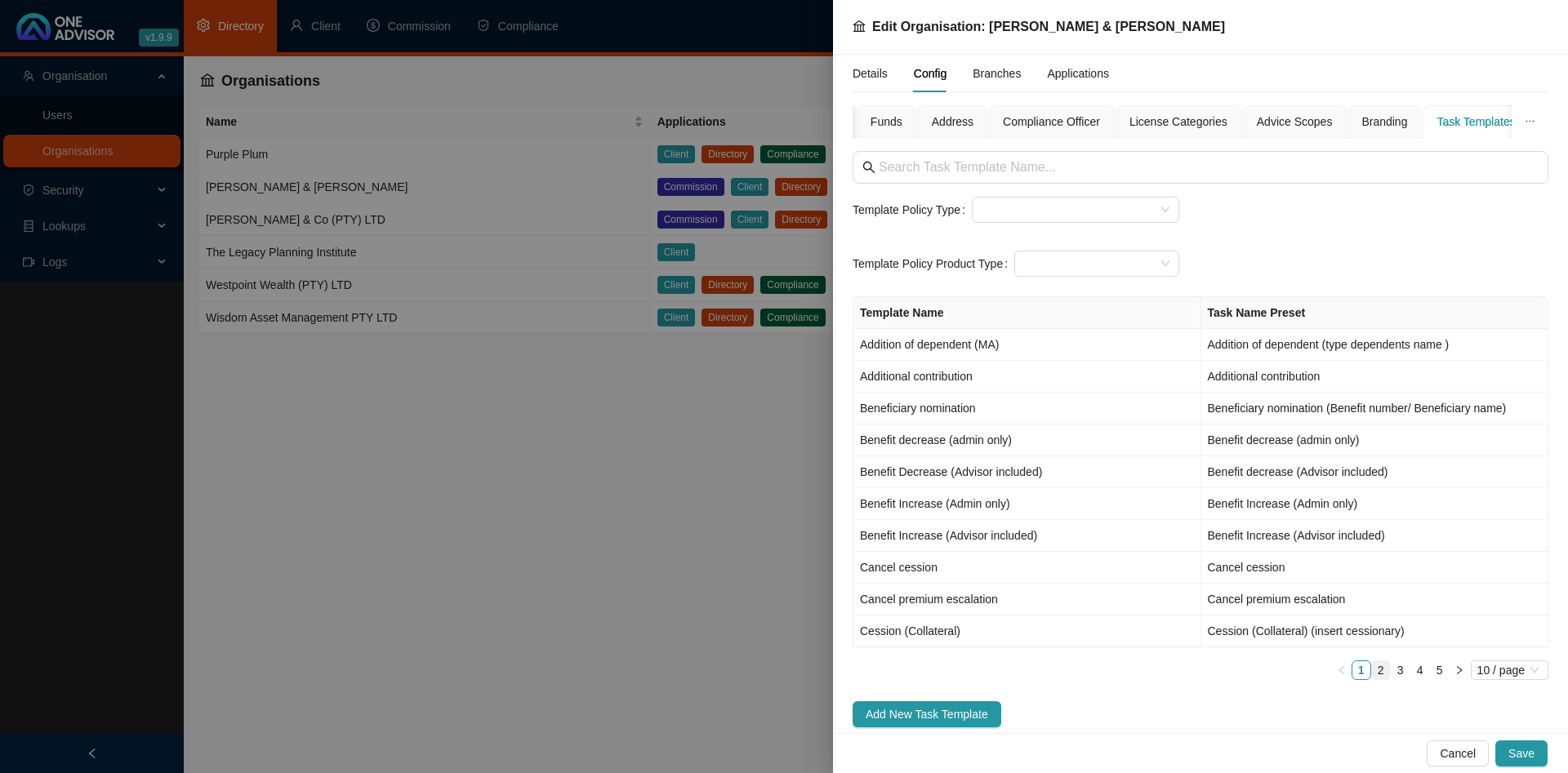
click at [1384, 675] on link "2" at bounding box center [1381, 670] width 18 height 18
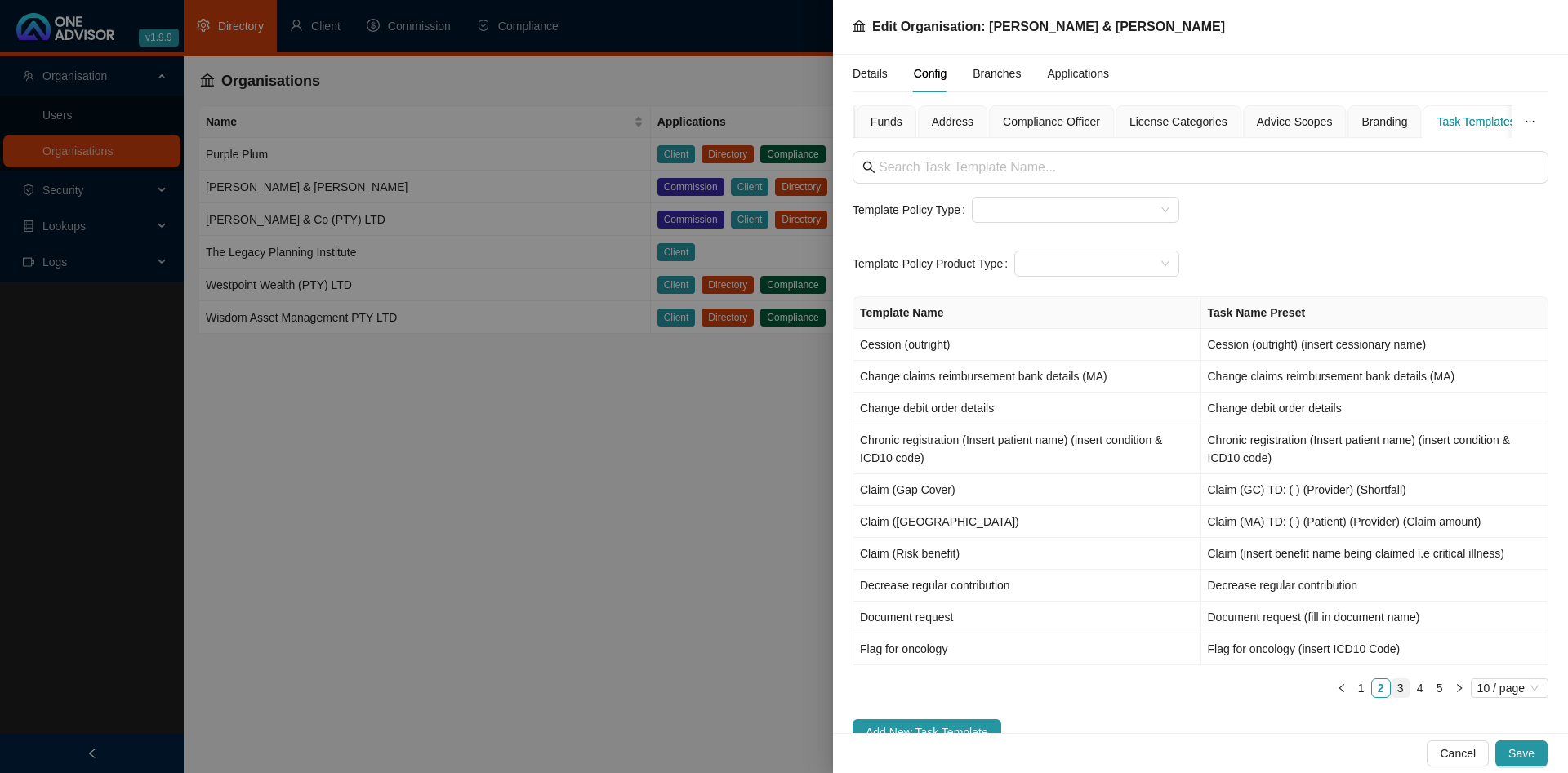
click at [1399, 691] on link "3" at bounding box center [1400, 688] width 18 height 18
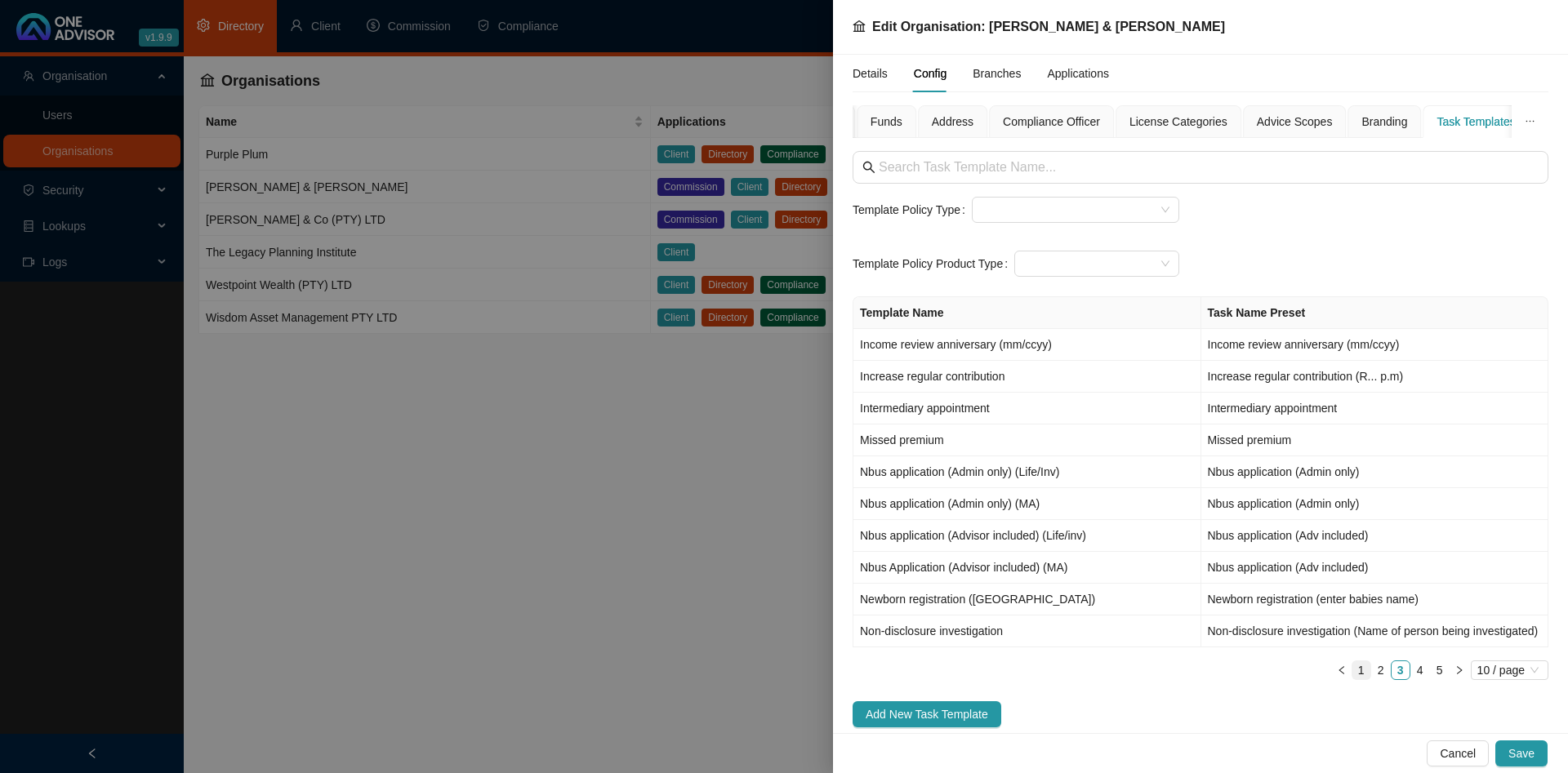
click at [1364, 671] on link "1" at bounding box center [1362, 670] width 18 height 18
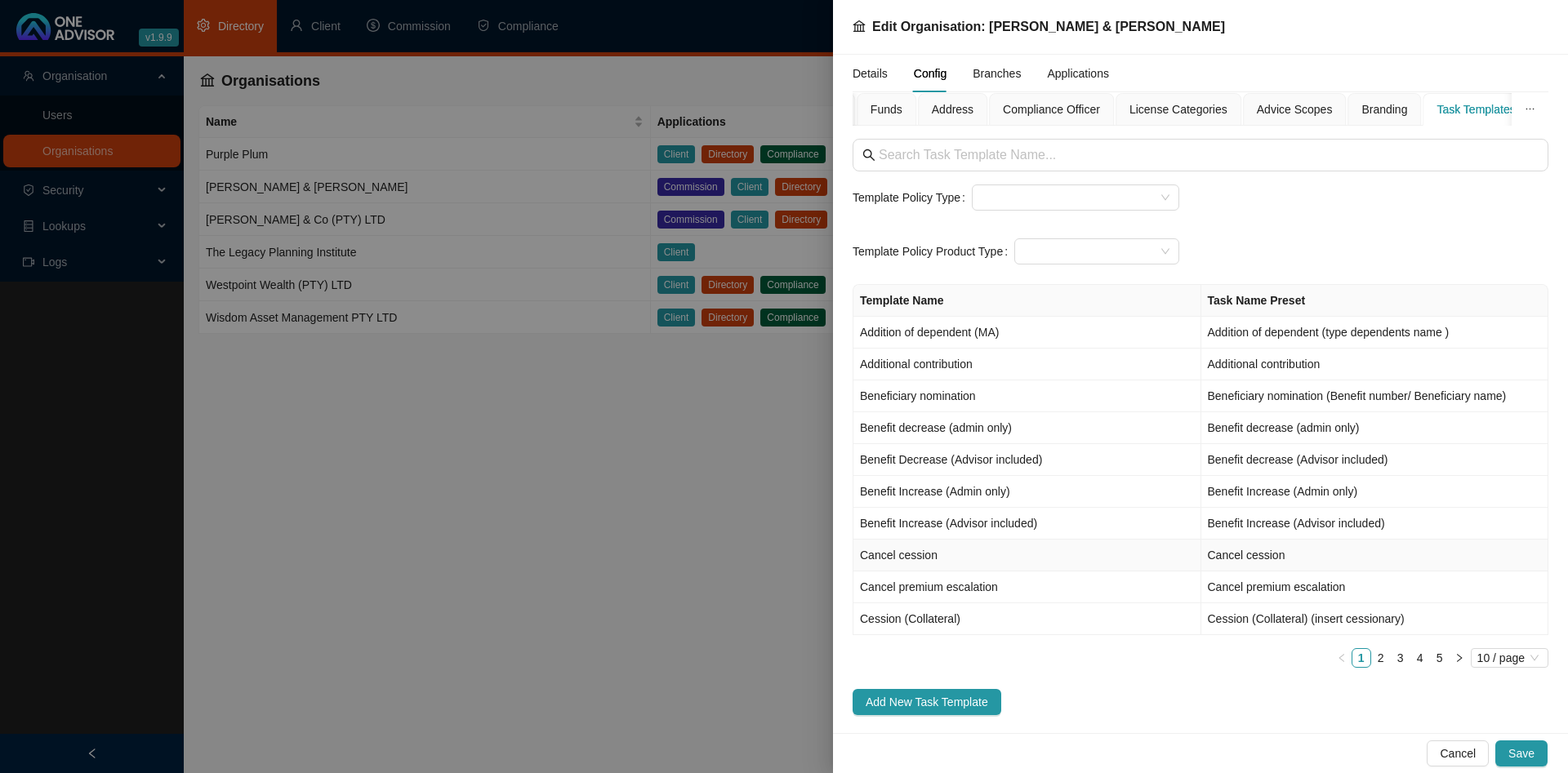
scroll to position [14, 0]
click at [946, 699] on span "Add New Task Template" at bounding box center [926, 700] width 122 height 18
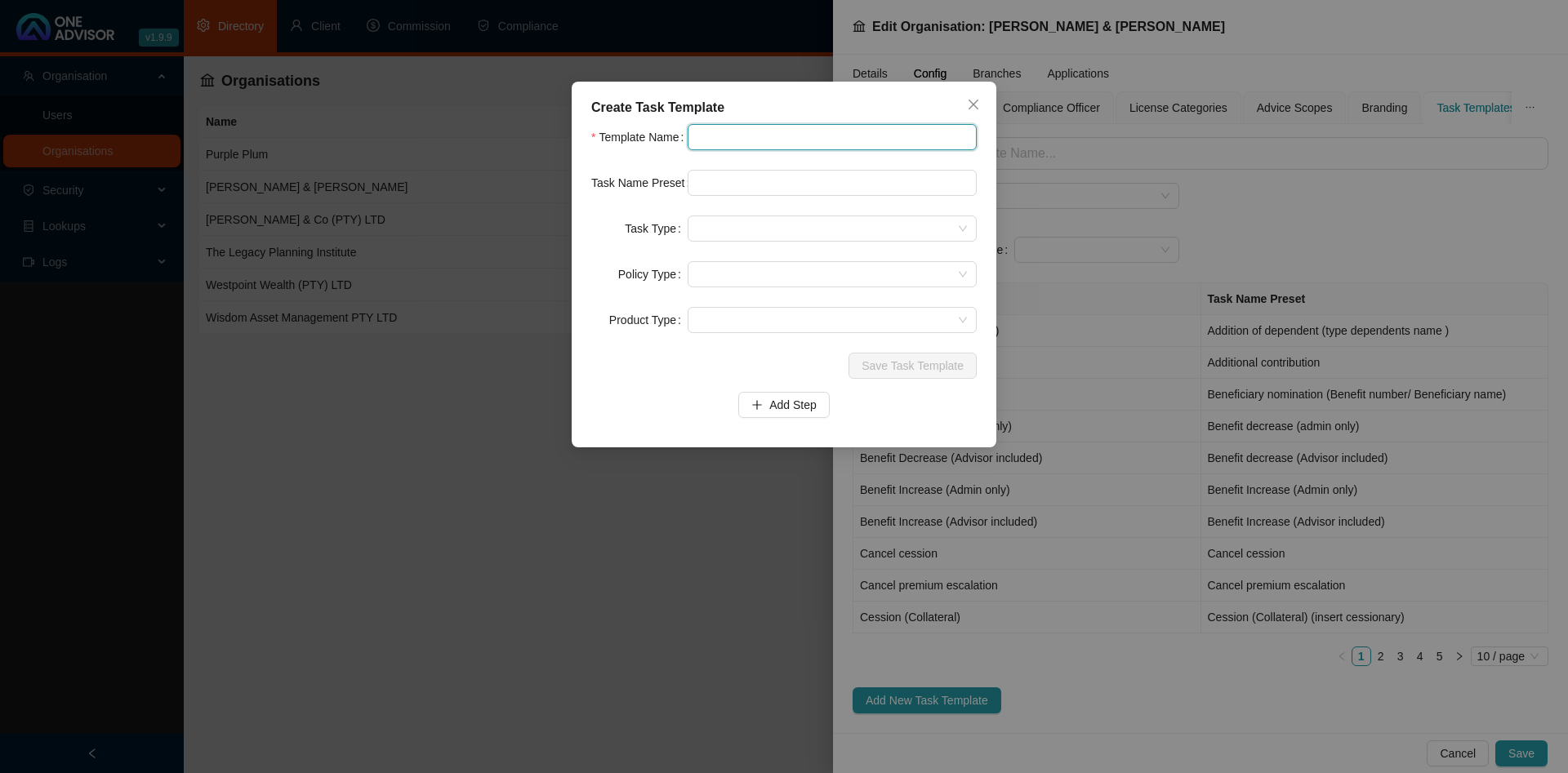
click at [756, 141] on input "text" at bounding box center [832, 137] width 289 height 26
click at [737, 186] on input "text" at bounding box center [832, 182] width 289 height 26
click at [963, 231] on span at bounding box center [832, 228] width 269 height 24
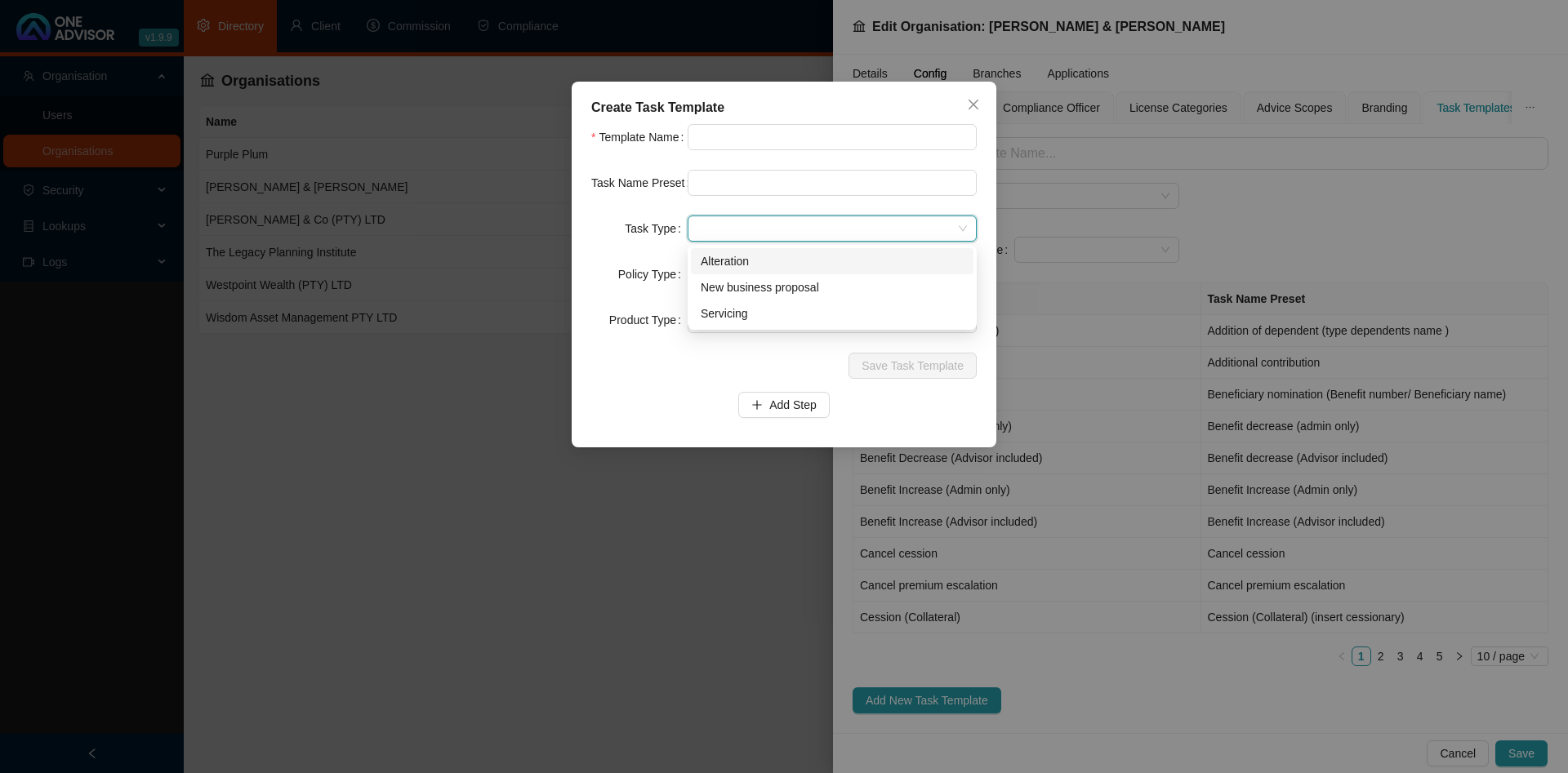
click at [776, 229] on span at bounding box center [832, 228] width 269 height 24
click at [628, 267] on label "Policy Type" at bounding box center [653, 274] width 70 height 26
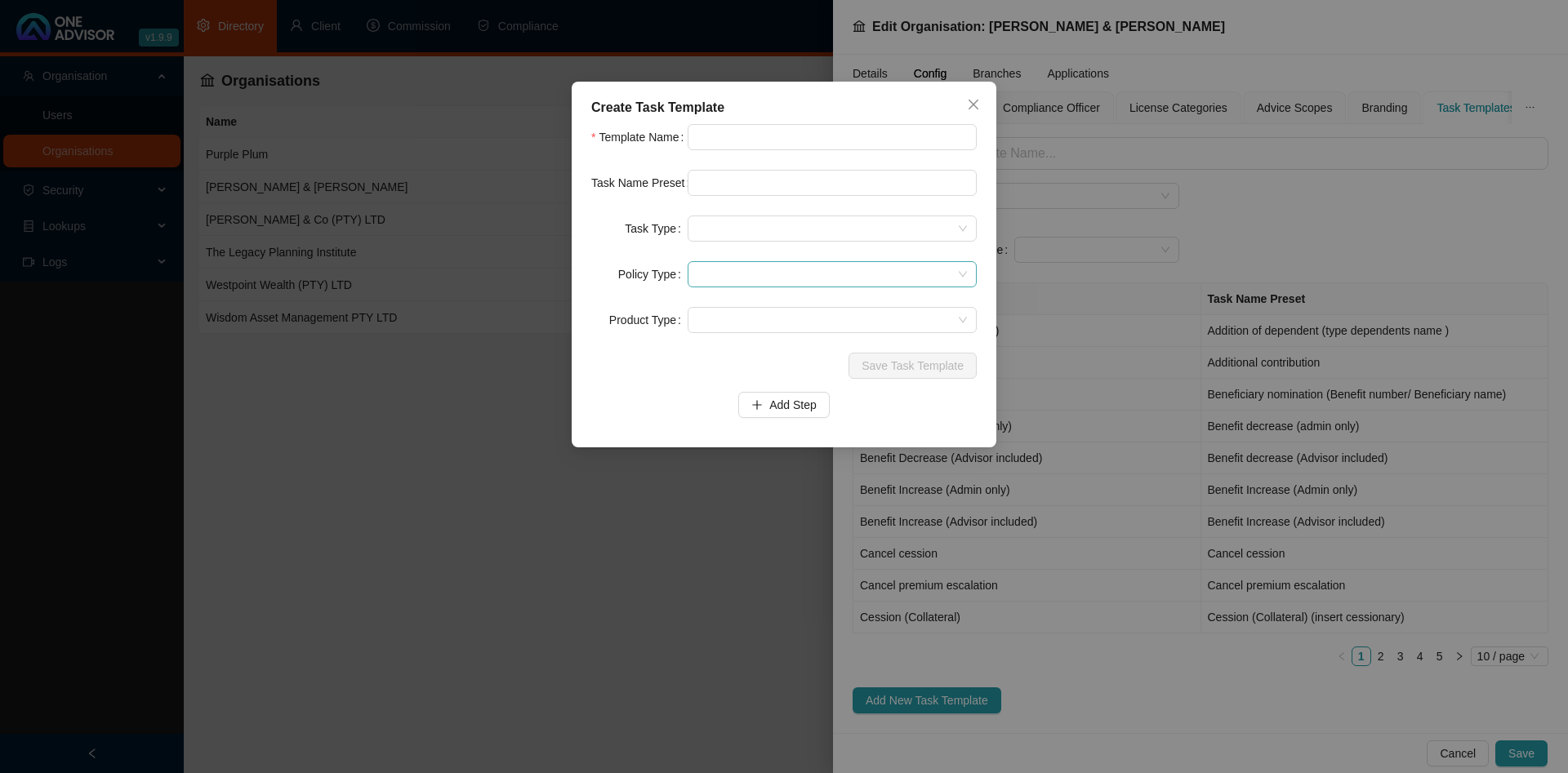
click at [756, 272] on span at bounding box center [832, 274] width 269 height 24
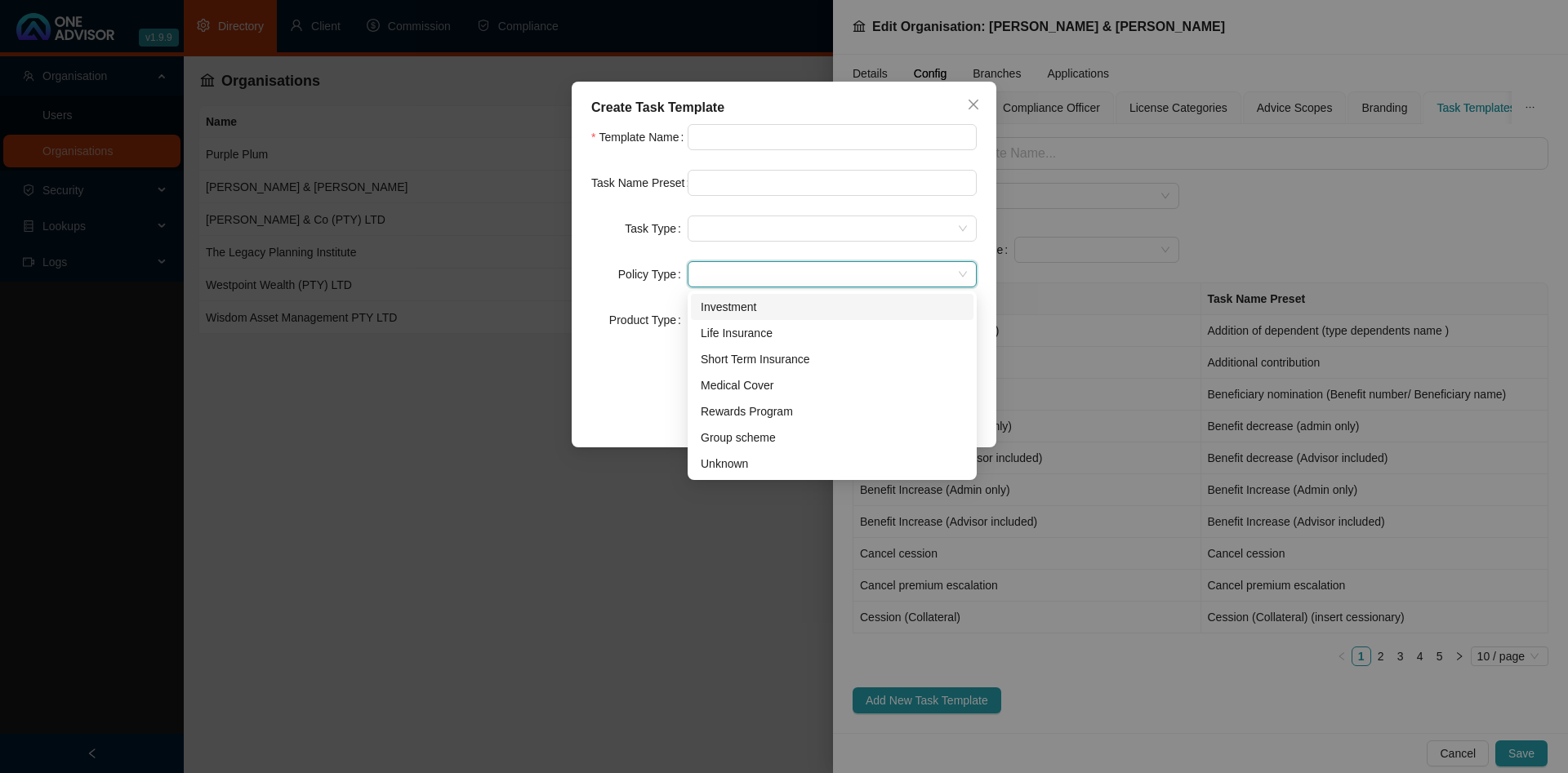
click at [620, 264] on div "Policy Type" at bounding box center [639, 274] width 96 height 26
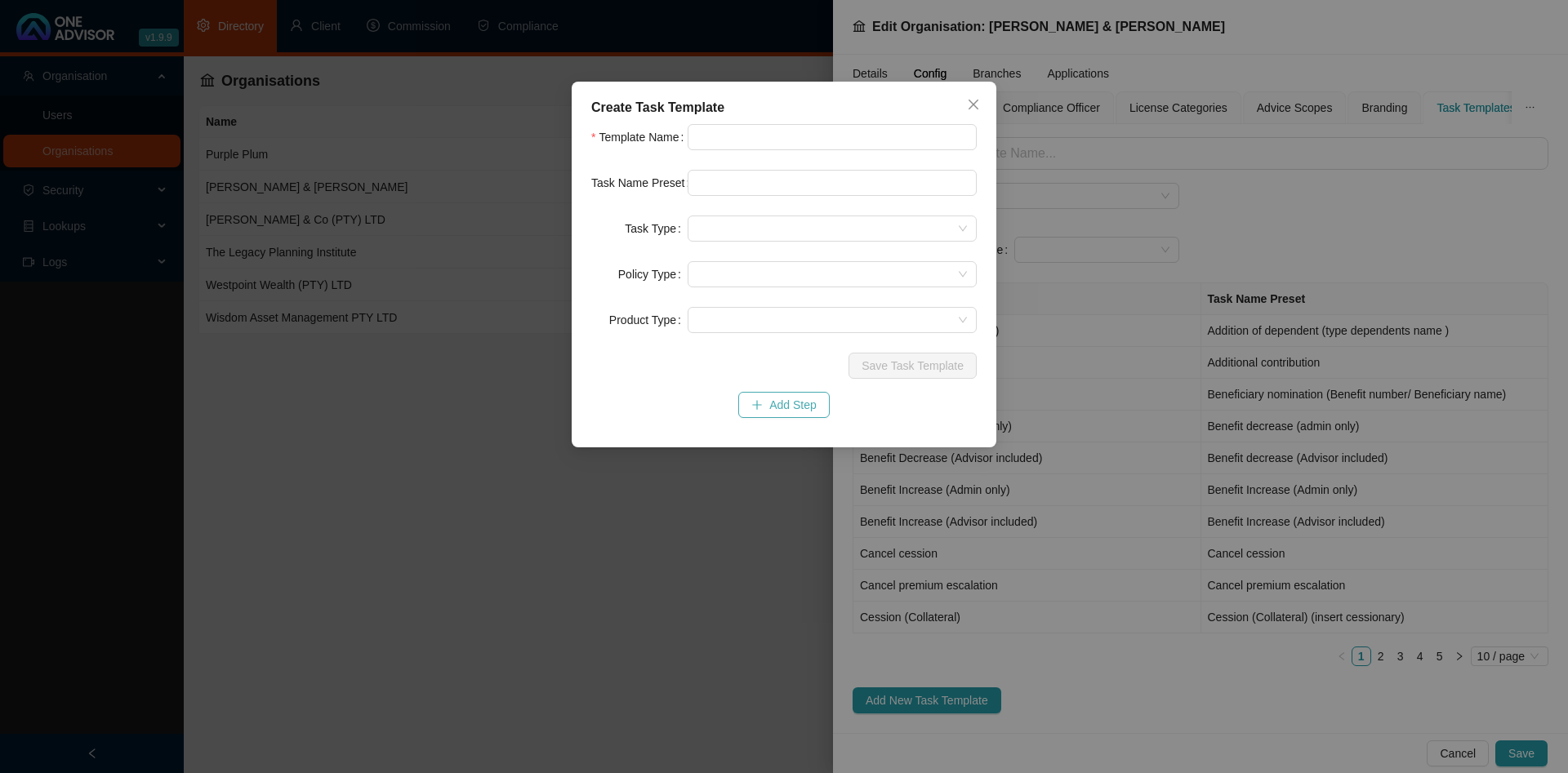
click at [774, 394] on button "Add Step" at bounding box center [784, 405] width 91 height 26
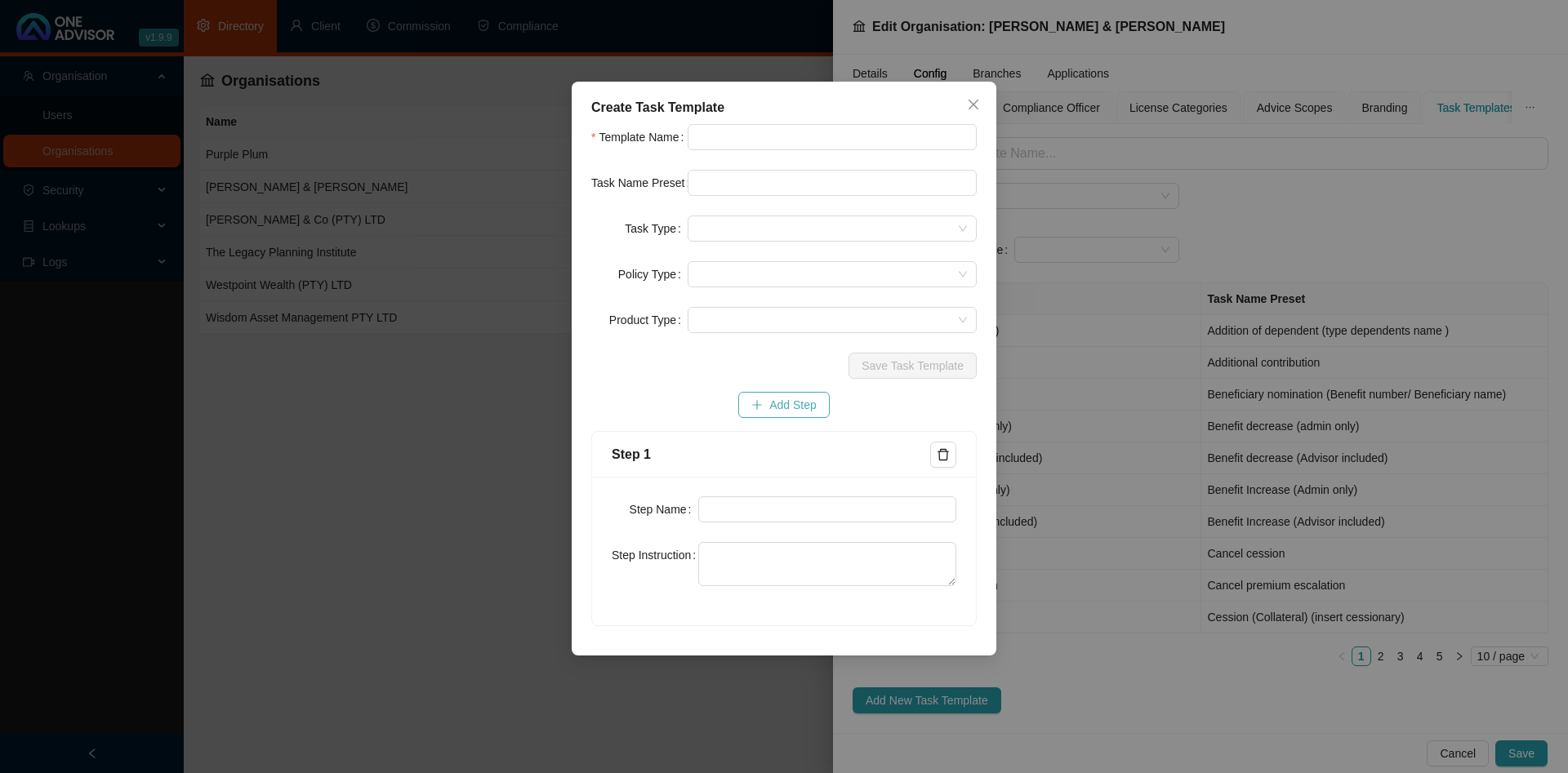
click at [792, 406] on span "Add Step" at bounding box center [793, 405] width 47 height 18
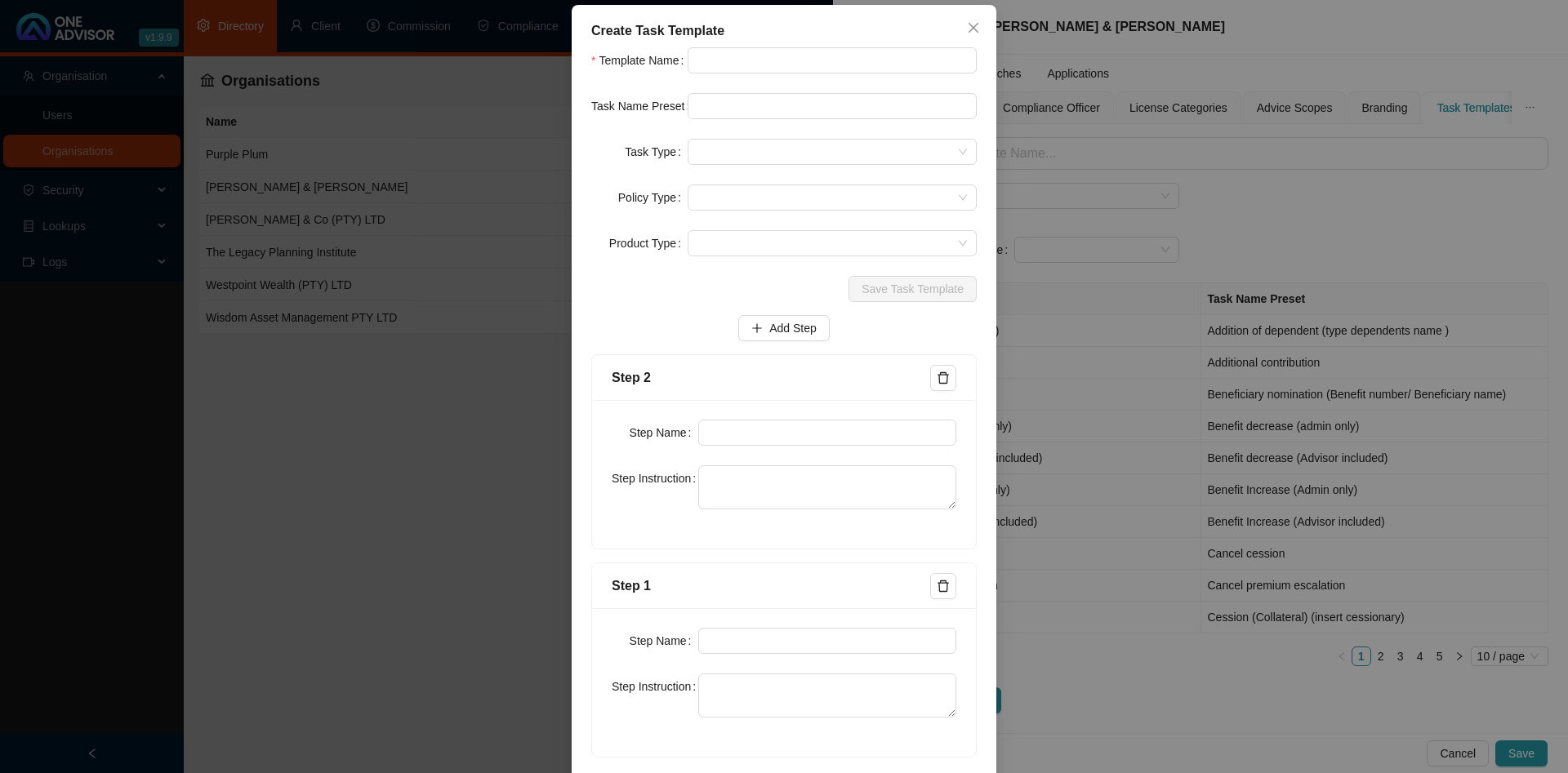
scroll to position [93, 0]
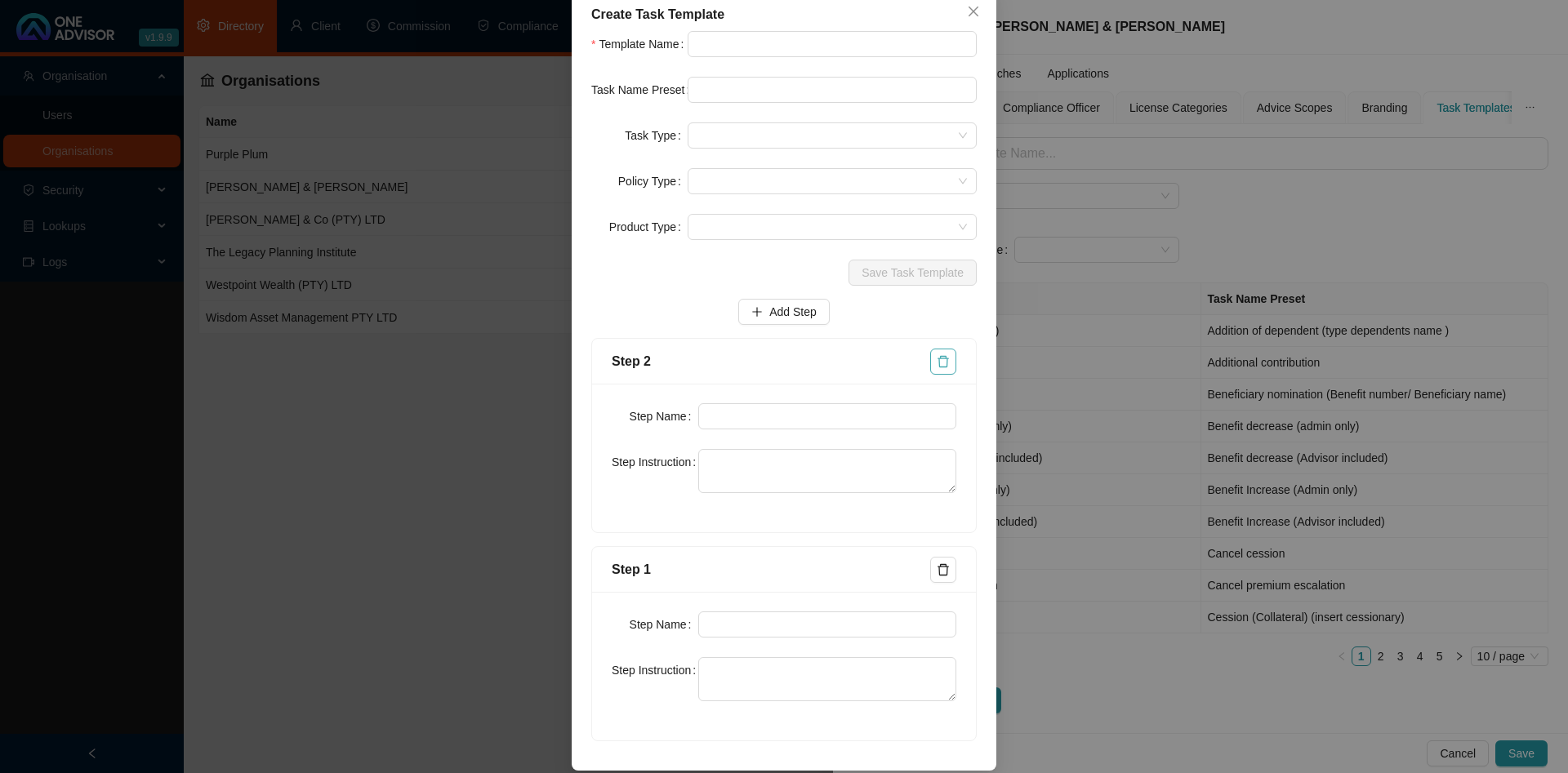
click at [948, 364] on icon "delete" at bounding box center [943, 361] width 13 height 13
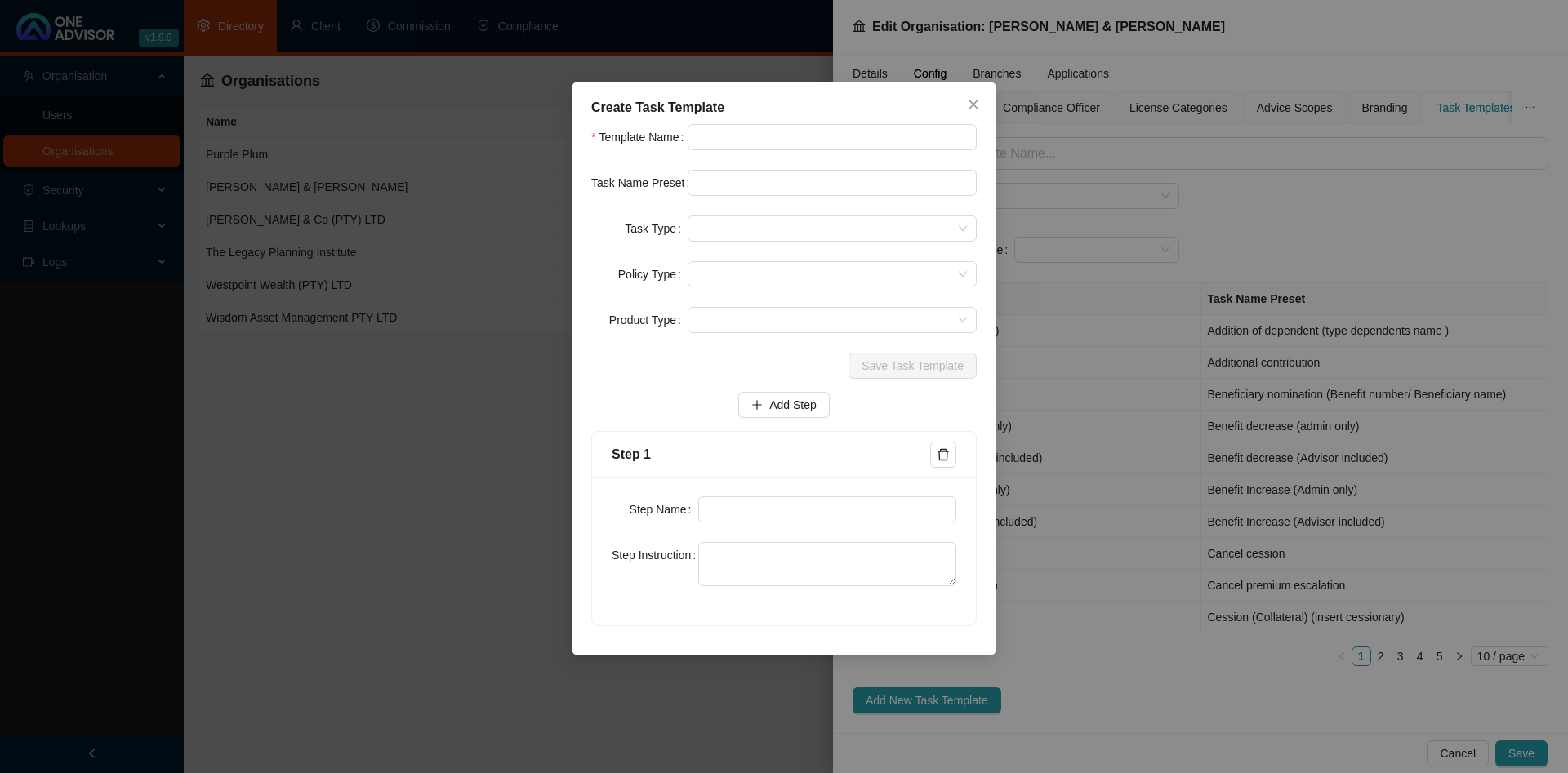
scroll to position [0, 0]
click at [937, 448] on icon "delete" at bounding box center [943, 454] width 13 height 13
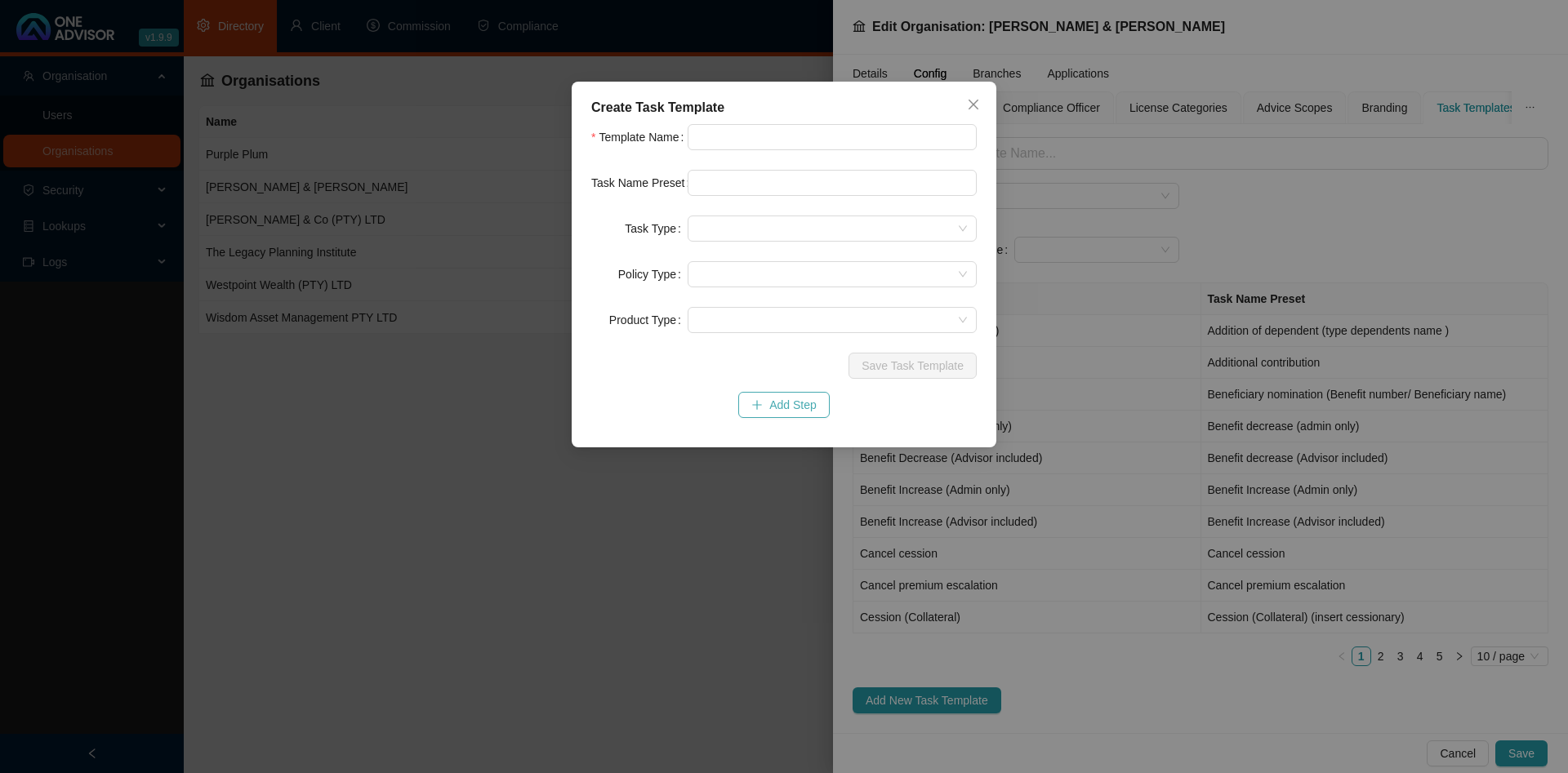
click at [758, 398] on button "Add Step" at bounding box center [784, 405] width 91 height 26
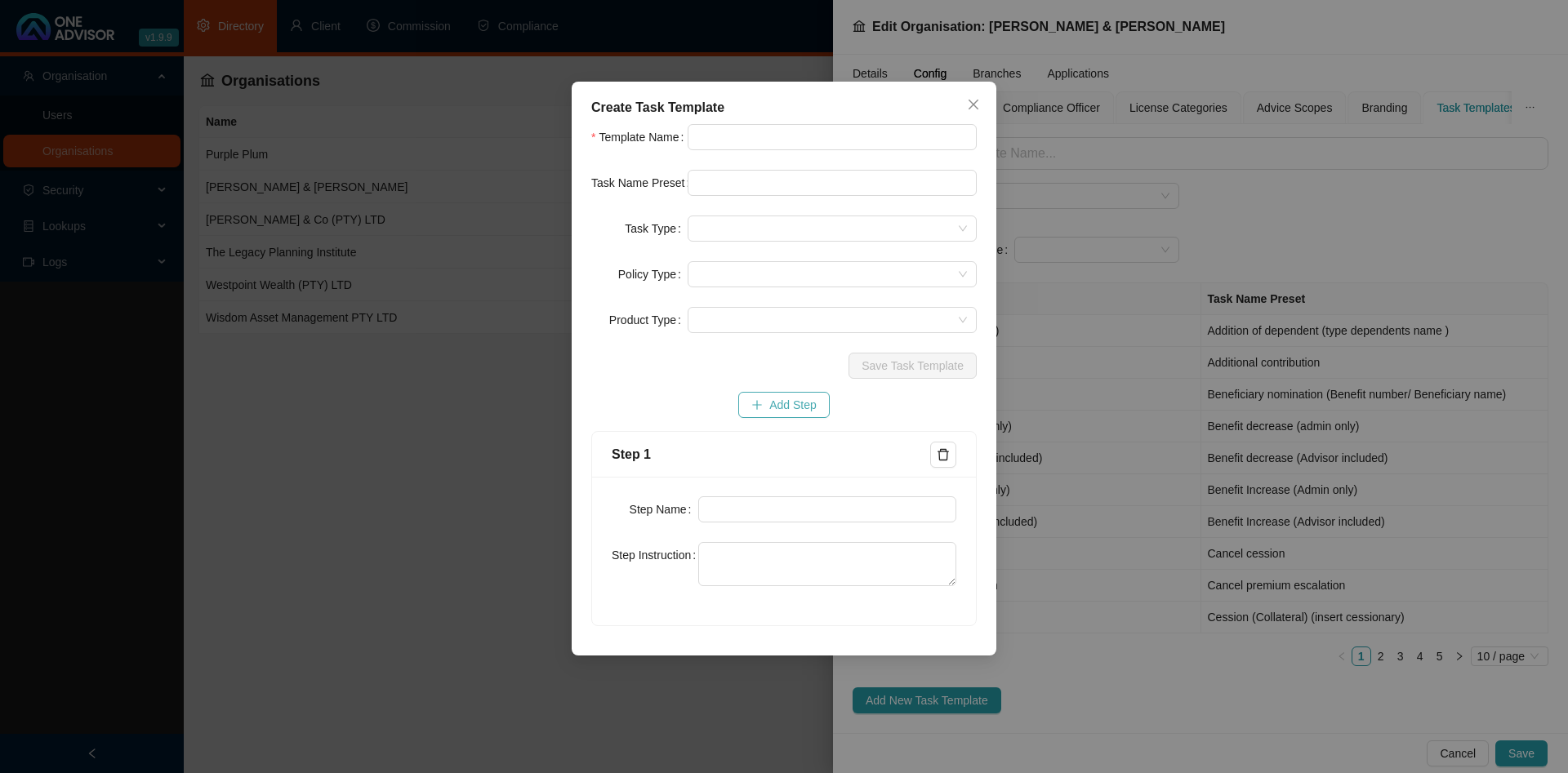
click at [762, 397] on button "Add Step" at bounding box center [784, 405] width 91 height 26
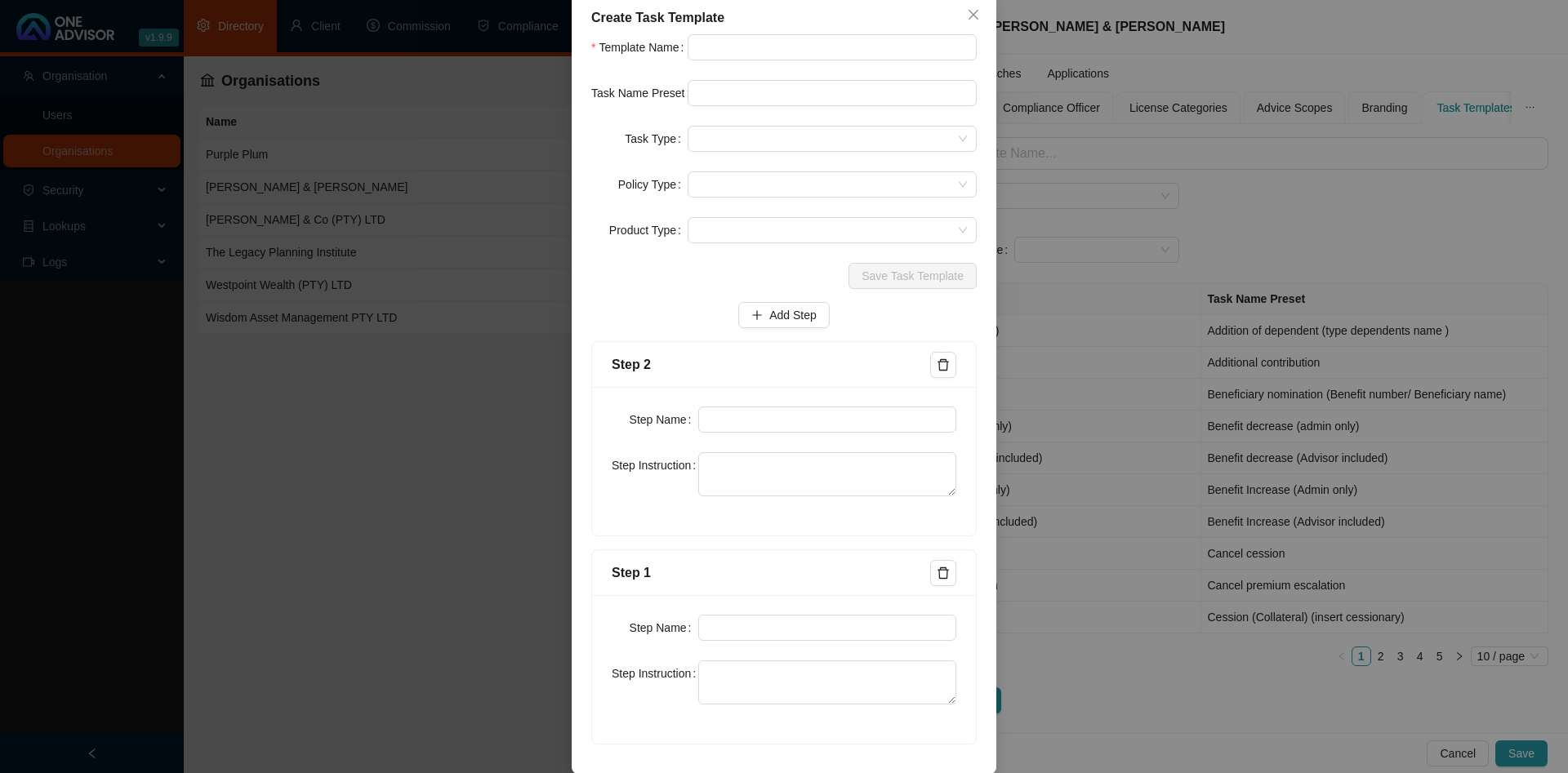
scroll to position [110, 0]
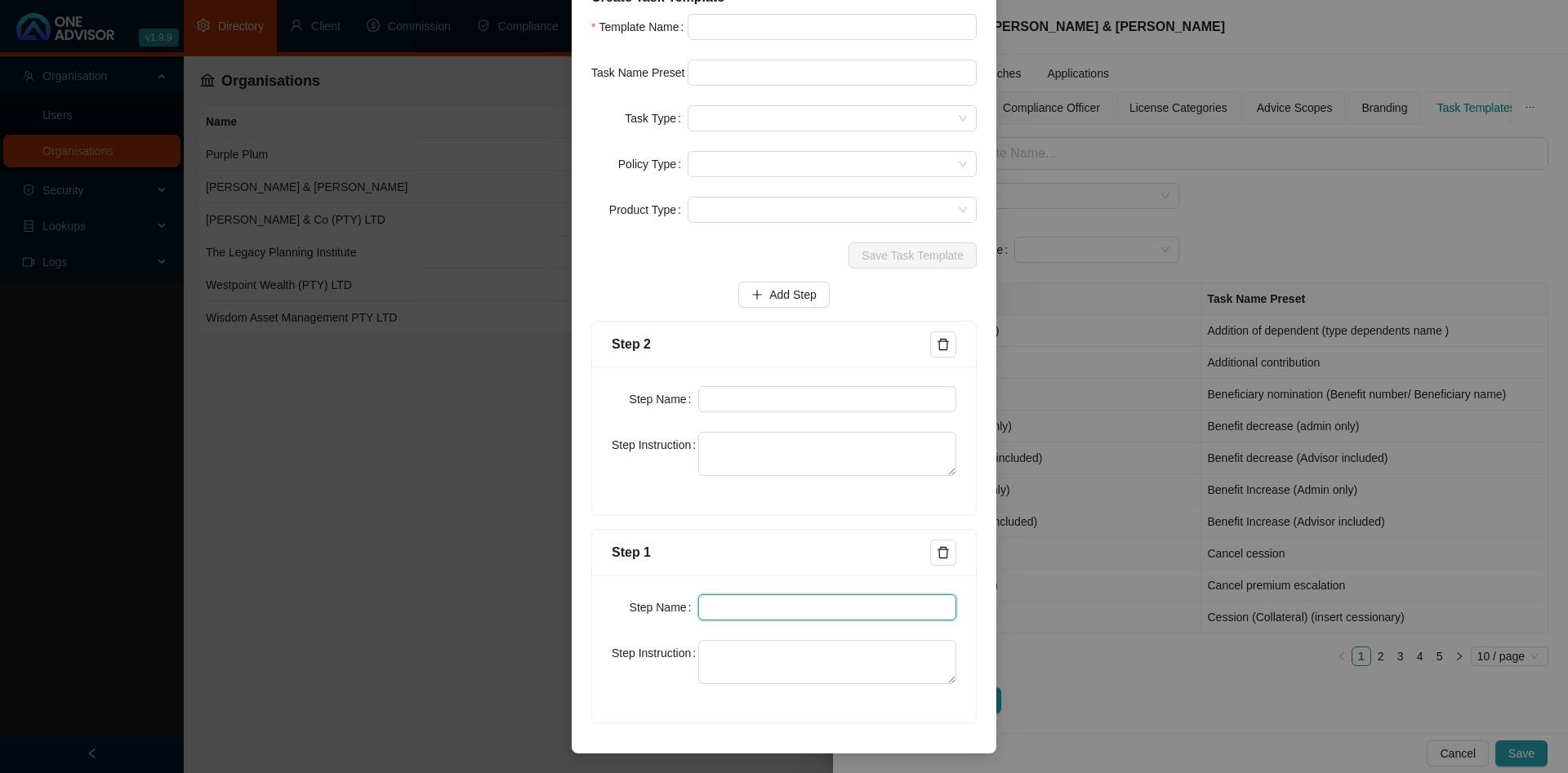
click at [741, 600] on input "text" at bounding box center [828, 607] width 259 height 26
click at [1205, 239] on div "Create Task Template Template Name Task Name Preset Task Type Policy Type Produ…" at bounding box center [784, 386] width 1568 height 773
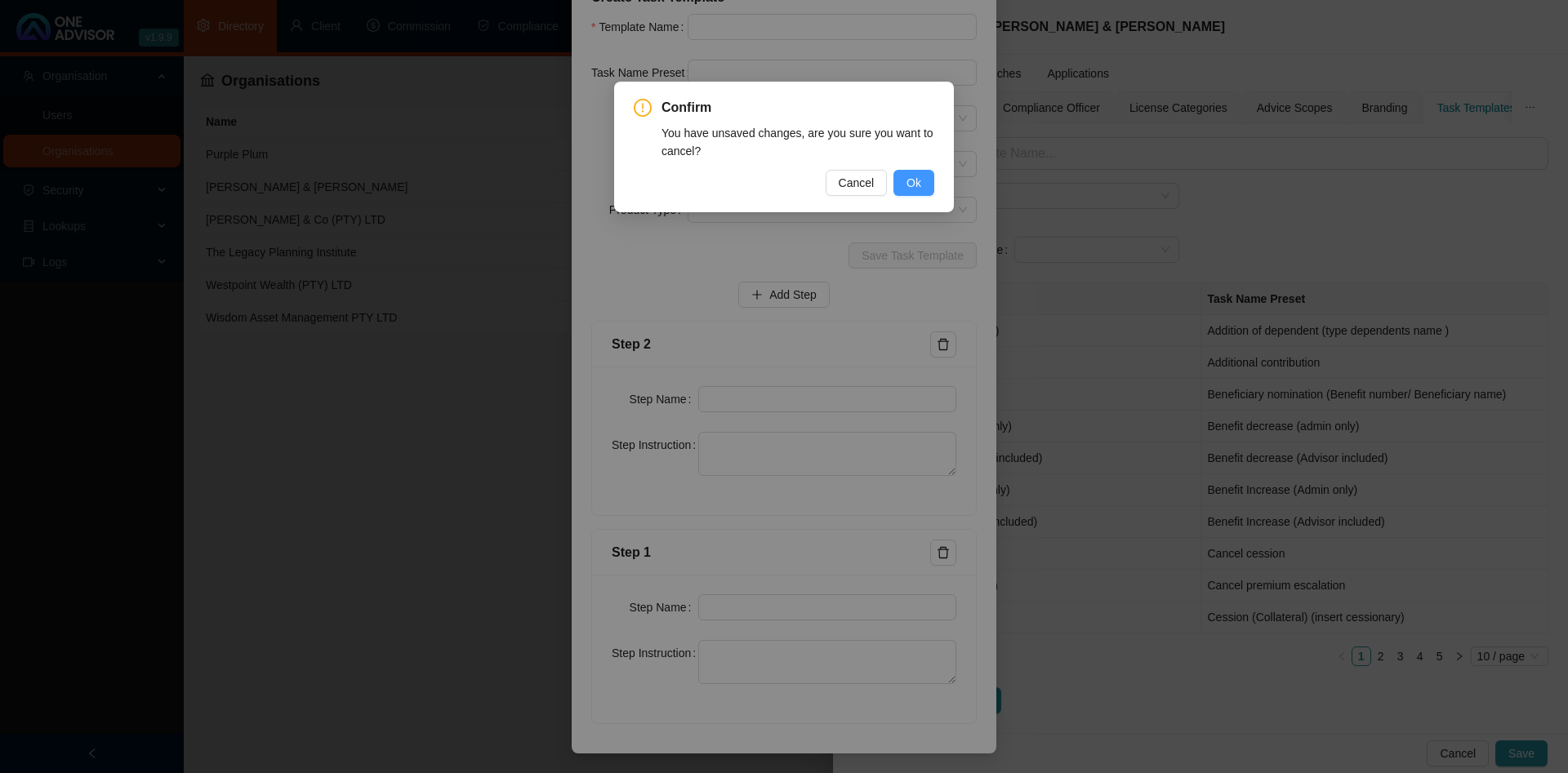
click at [922, 177] on button "Ok" at bounding box center [914, 182] width 41 height 26
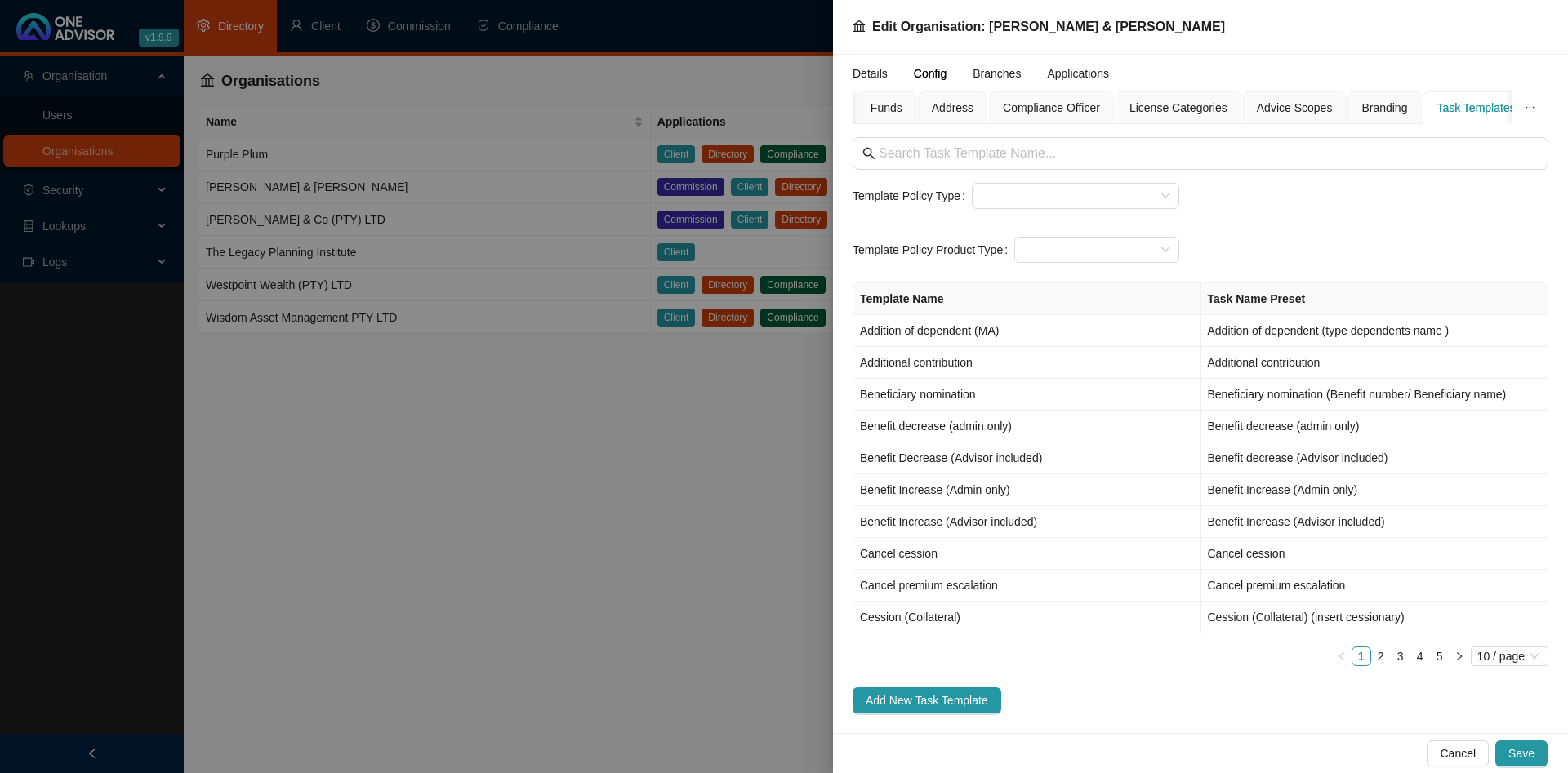
scroll to position [28, 0]
